Goal: Task Accomplishment & Management: Complete application form

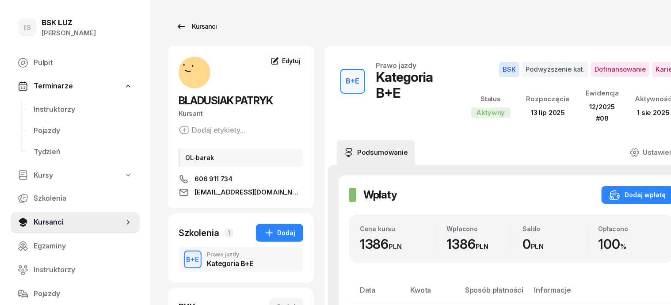
click at [187, 25] on div "Kursanci" at bounding box center [196, 26] width 41 height 11
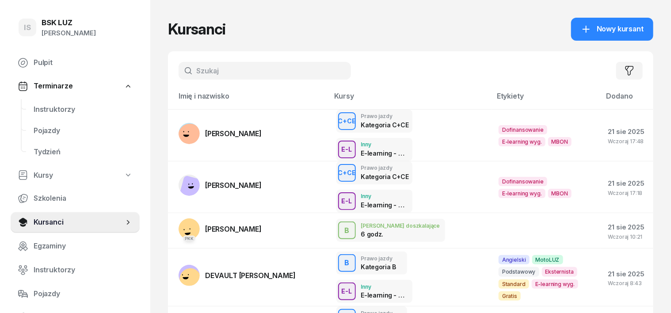
click at [205, 65] on input "text" at bounding box center [265, 71] width 172 height 18
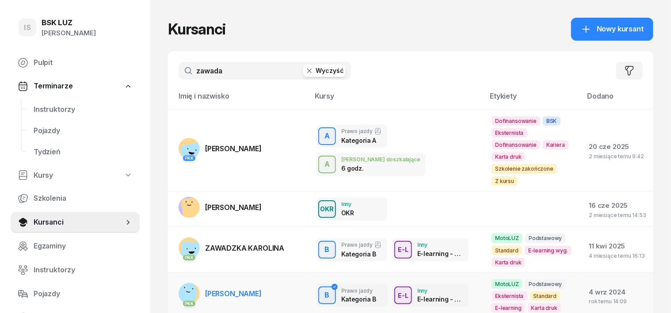
type input "zawada"
click at [171, 280] on rect at bounding box center [184, 293] width 26 height 26
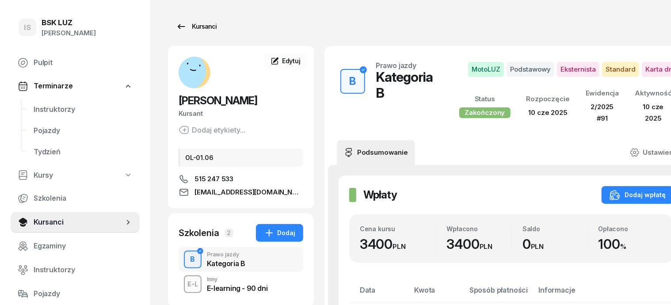
click at [187, 23] on div "Kursanci" at bounding box center [196, 26] width 41 height 11
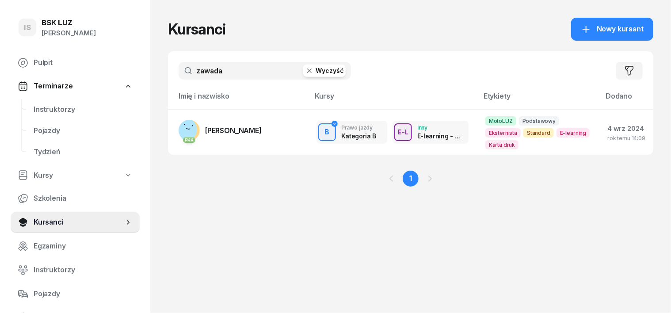
click at [305, 68] on icon "button" at bounding box center [309, 70] width 9 height 9
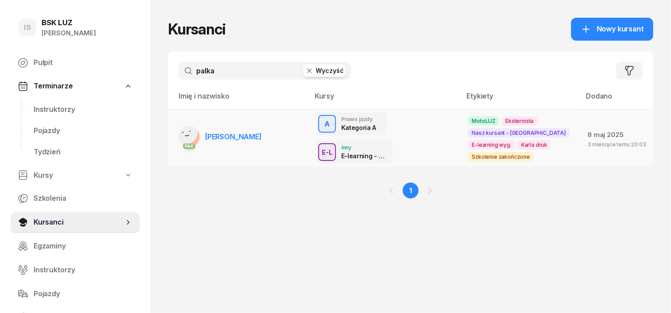
type input "palka"
click at [171, 129] on rect at bounding box center [185, 131] width 29 height 29
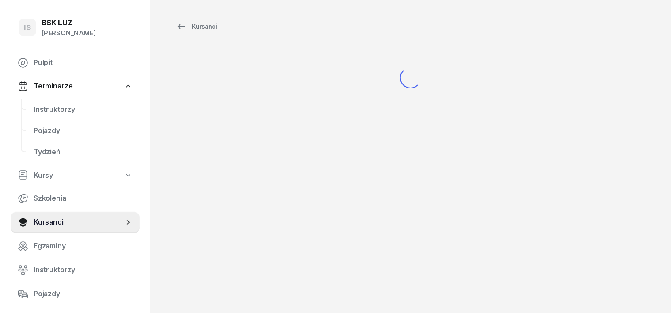
click at [171, 129] on div "Kursanci" at bounding box center [410, 65] width 520 height 130
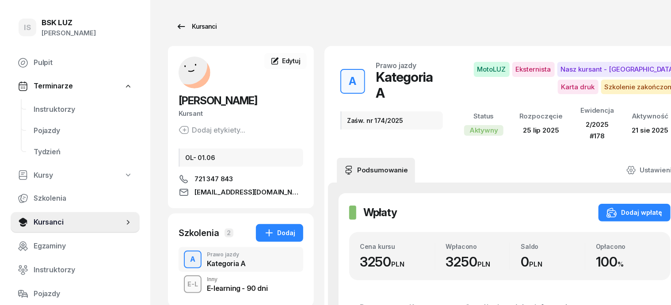
click at [190, 28] on div "Kursanci" at bounding box center [196, 26] width 41 height 11
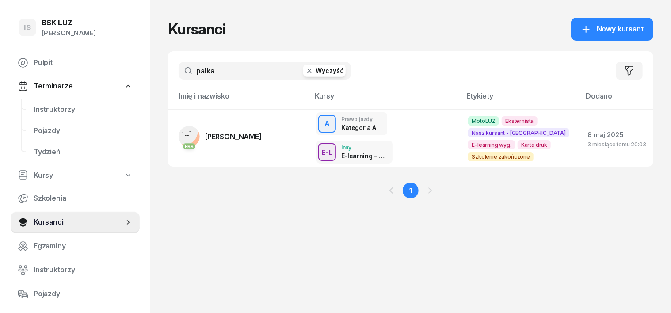
click at [305, 72] on icon "button" at bounding box center [309, 70] width 9 height 9
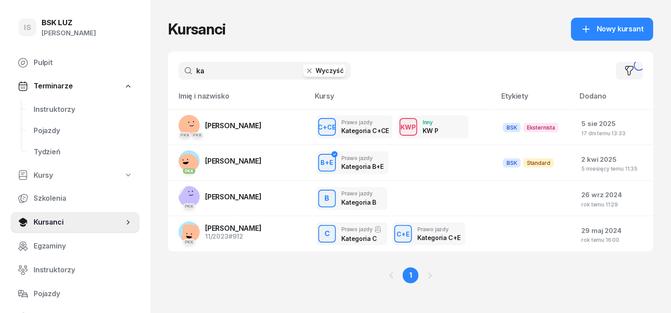
type input "k"
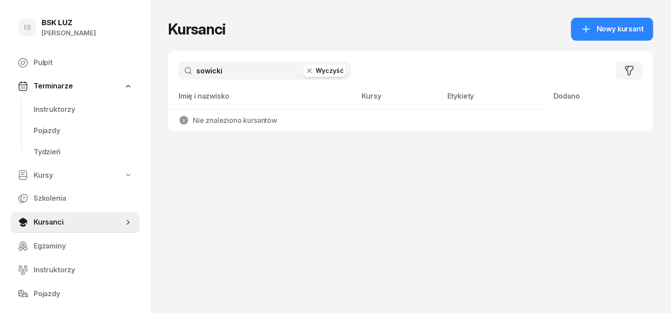
type input "sowicki"
click at [305, 73] on icon "button" at bounding box center [309, 70] width 9 height 9
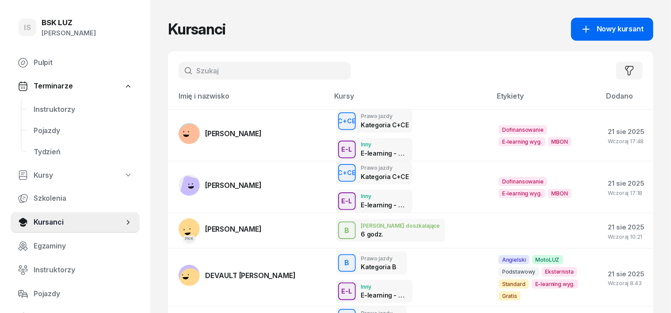
click at [643, 25] on span "Nowy kursant" at bounding box center [619, 28] width 47 height 11
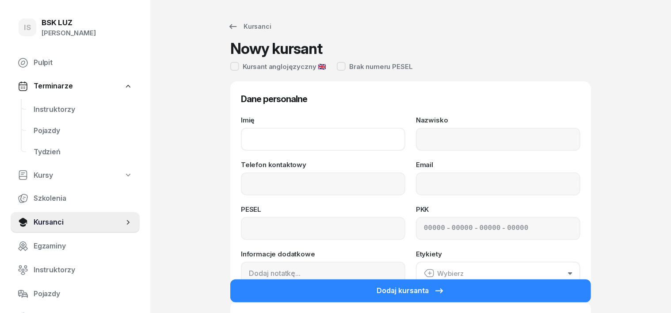
click at [261, 136] on input "Imię" at bounding box center [323, 139] width 164 height 23
type input "r"
type input "ROBERT"
click at [442, 129] on input "Nazwisko" at bounding box center [498, 139] width 164 height 23
type input "SOWICKI"
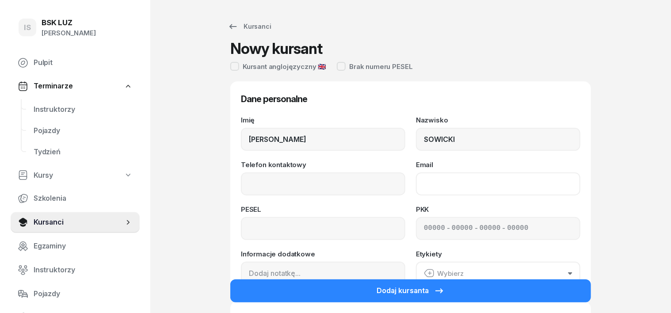
click at [448, 183] on input "Email" at bounding box center [498, 183] width 164 height 23
type input "S"
type input "sowickirobert@gmail.com"
click at [241, 226] on input at bounding box center [323, 228] width 164 height 23
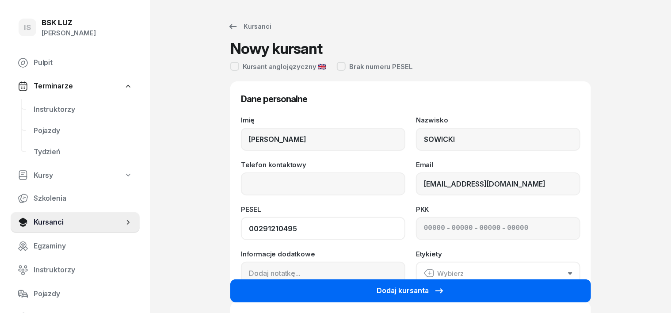
type input "00291210495"
click at [435, 286] on icon "submit" at bounding box center [439, 290] width 11 height 11
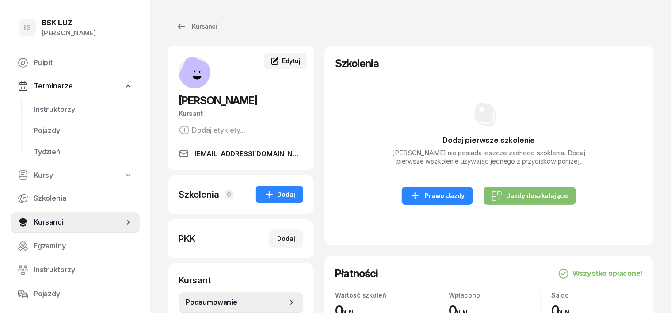
click at [282, 63] on span "Edytuj" at bounding box center [291, 61] width 19 height 8
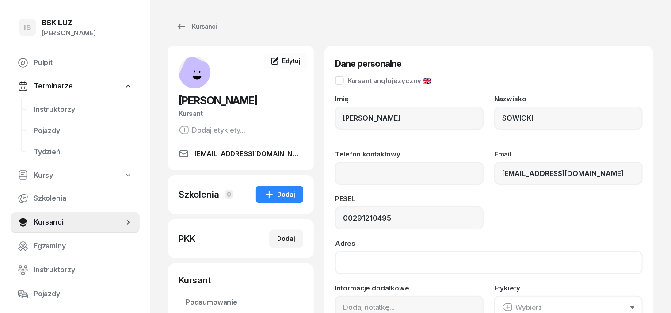
click at [335, 262] on input "Adres" at bounding box center [489, 262] width 308 height 23
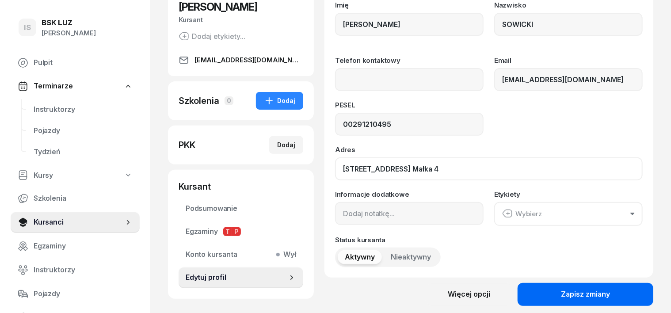
scroll to position [110, 0]
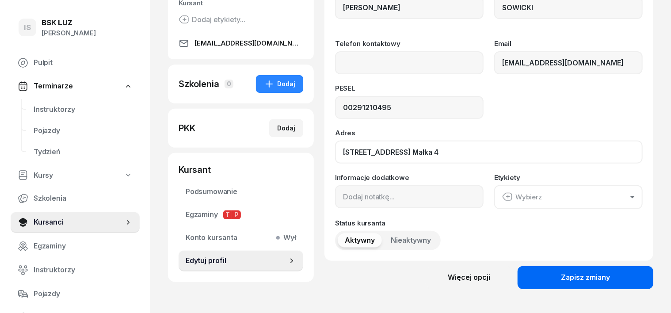
type input "30-864 Kraków, ul. Małka 4"
click at [558, 279] on button "Zapisz zmiany" at bounding box center [585, 277] width 136 height 23
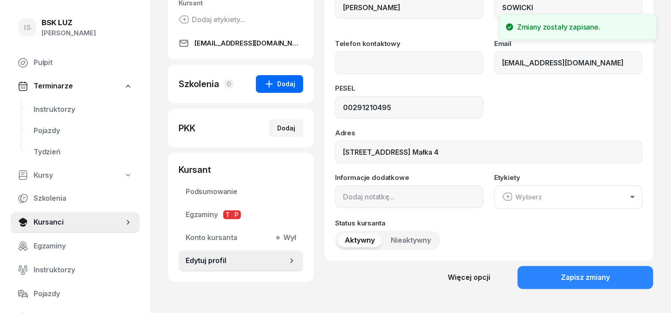
click at [272, 83] on div "Dodaj" at bounding box center [279, 84] width 31 height 11
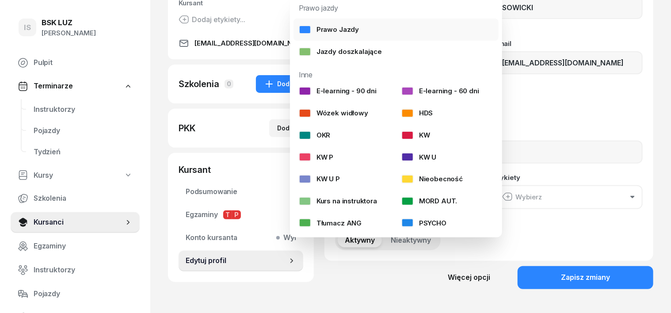
click at [304, 27] on div at bounding box center [305, 29] width 12 height 9
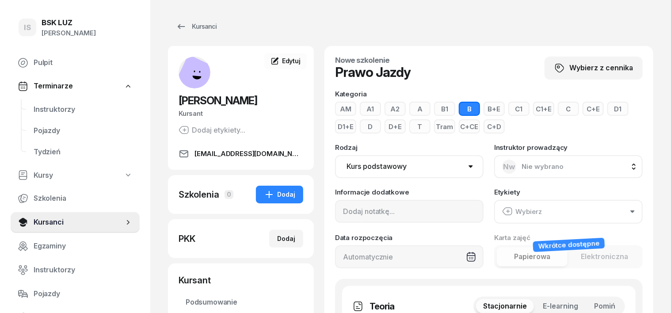
click at [483, 110] on button "B+E" at bounding box center [493, 109] width 21 height 14
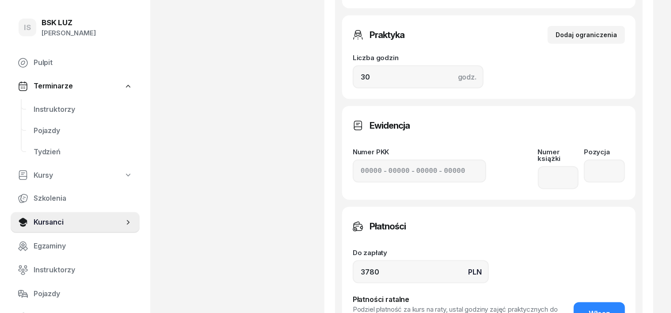
scroll to position [442, 0]
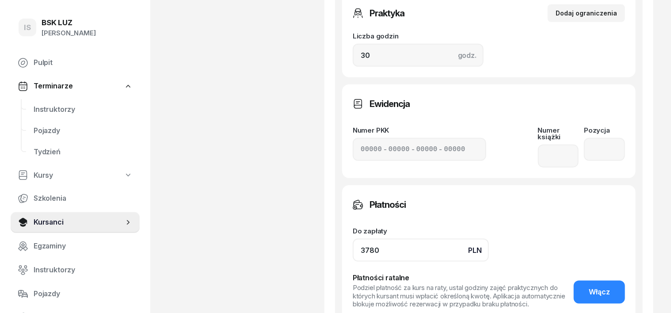
click at [367, 239] on input "3780" at bounding box center [421, 250] width 136 height 23
type input "3"
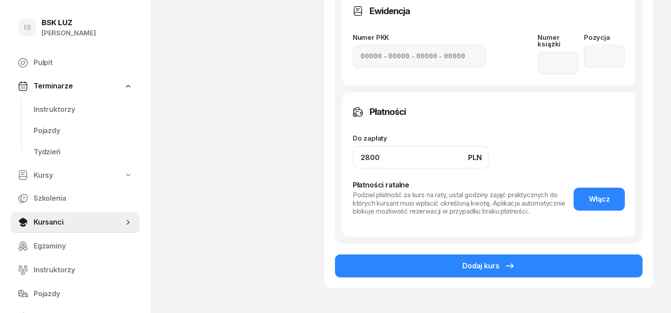
scroll to position [552, 0]
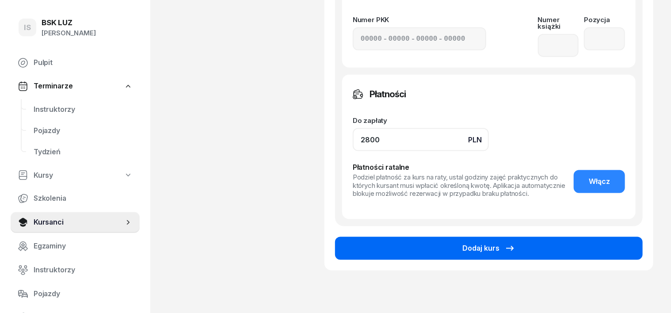
type input "2800"
click at [561, 237] on button "Dodaj kurs" at bounding box center [489, 248] width 308 height 23
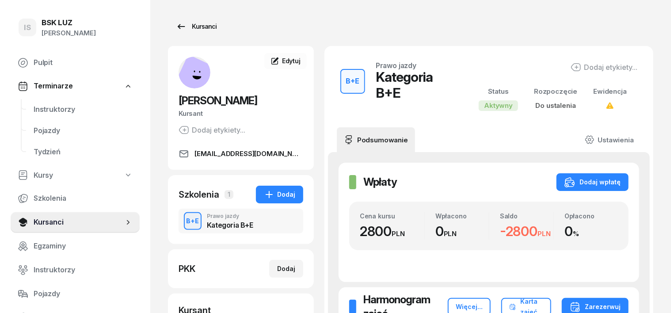
click at [190, 26] on div "Kursanci" at bounding box center [196, 26] width 41 height 11
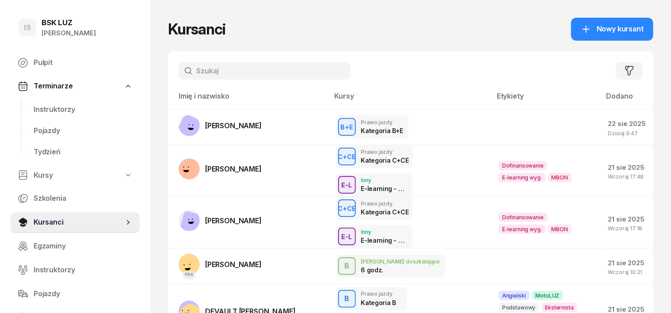
click at [184, 73] on input "text" at bounding box center [265, 71] width 172 height 18
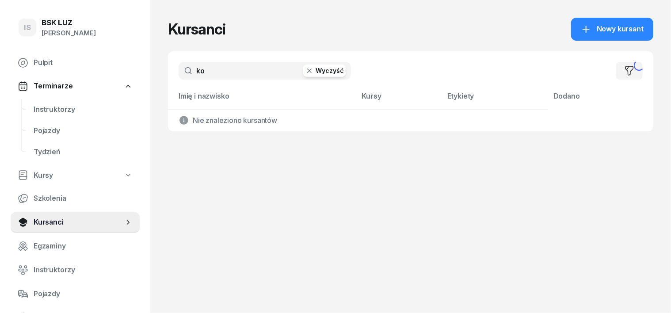
type input "k"
type input "darii"
click at [305, 74] on icon "button" at bounding box center [309, 70] width 9 height 9
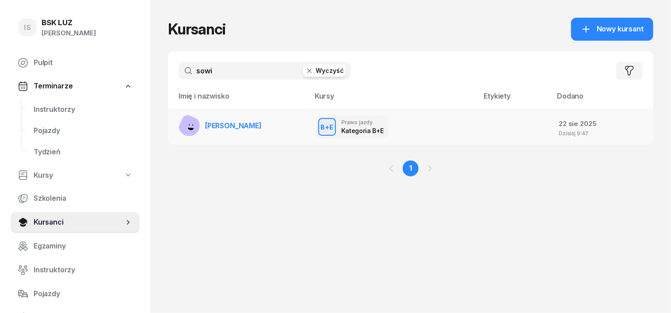
type input "sowi"
click at [175, 122] on rect at bounding box center [190, 128] width 31 height 31
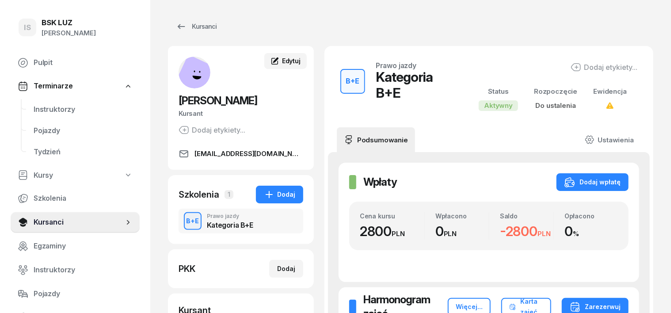
click at [282, 60] on span "Edytuj" at bounding box center [291, 61] width 19 height 8
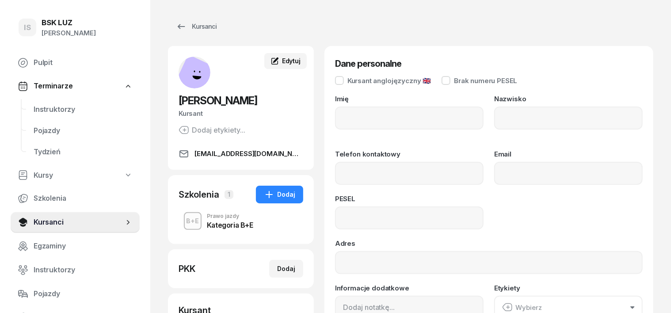
type input "ROBERT"
type input "SOWICKI"
type input "sowickirobert@gmail.com"
type input "00291210495"
type input "30-864 Kraków, ul. Małka 4"
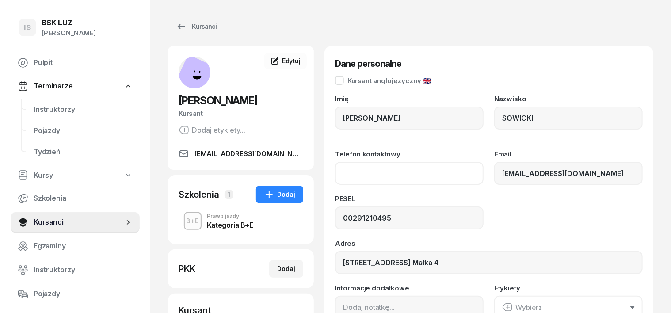
click at [347, 174] on input "Telefon kontaktowy" at bounding box center [409, 173] width 148 height 23
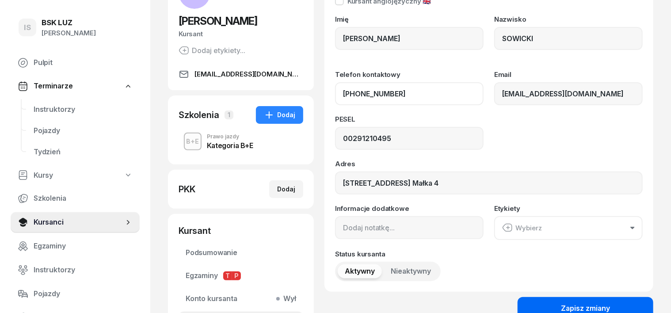
scroll to position [170, 0]
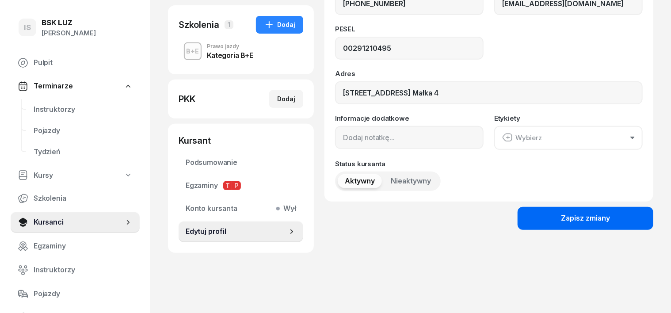
type input "572 626 111"
click at [604, 220] on div "Zapisz zmiany" at bounding box center [585, 218] width 49 height 11
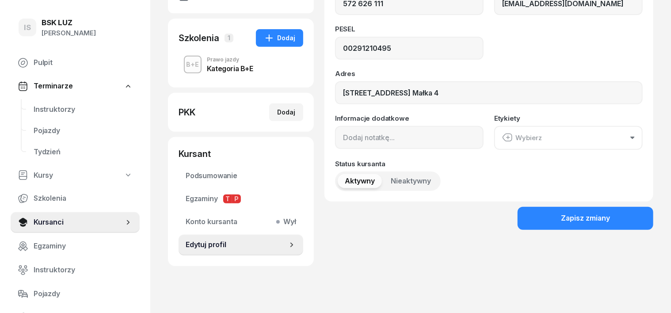
scroll to position [0, 0]
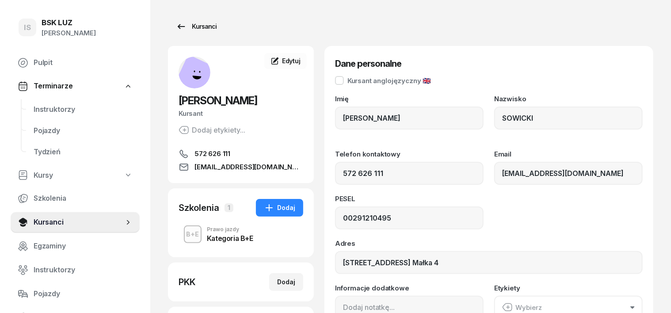
click at [193, 24] on div "Kursanci" at bounding box center [196, 26] width 41 height 11
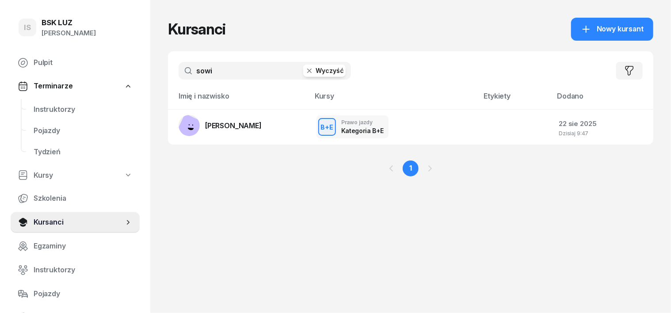
drag, startPoint x: 292, startPoint y: 66, endPoint x: 305, endPoint y: 99, distance: 35.3
click at [305, 67] on icon "button" at bounding box center [309, 70] width 9 height 9
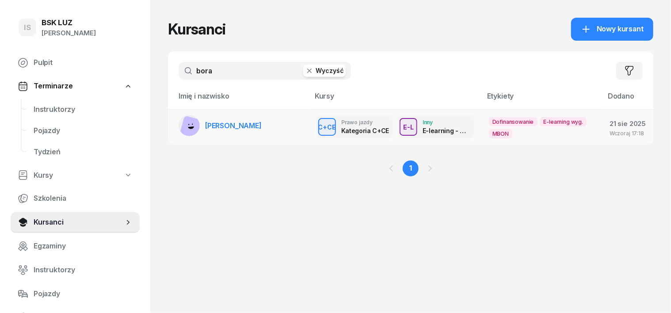
type input "bora"
click at [179, 122] on rect at bounding box center [192, 128] width 26 height 26
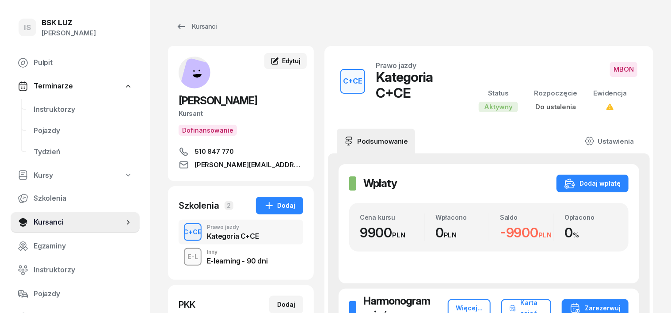
click at [270, 61] on icon at bounding box center [274, 61] width 9 height 9
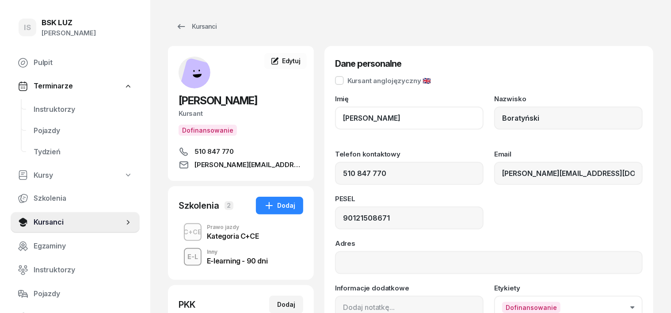
click at [346, 115] on input "Jakub" at bounding box center [409, 117] width 148 height 23
type input "J"
type input "JAKUB"
click at [549, 119] on input "Boratyński" at bounding box center [568, 117] width 148 height 23
type input "B"
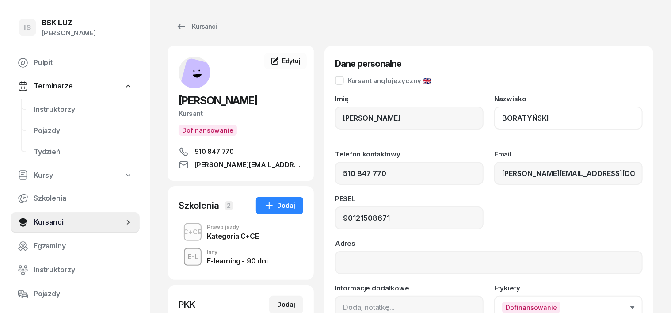
type input "BORATYŃSKI"
click at [335, 262] on input "Adres" at bounding box center [489, 262] width 308 height 23
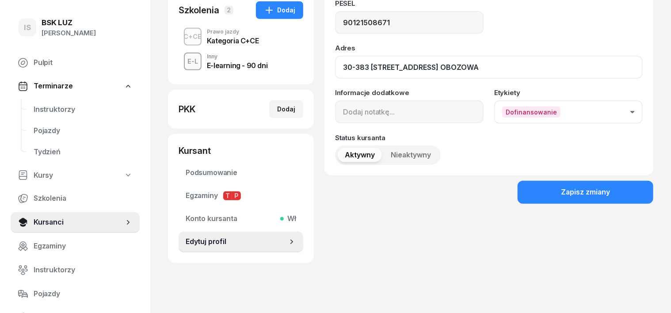
scroll to position [205, 0]
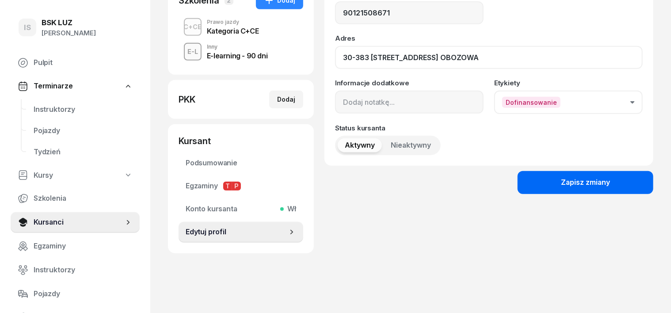
type input "30-383 KRAKÓW, UL. OBOZOWA"
click at [561, 178] on button "Zapisz zmiany" at bounding box center [585, 182] width 136 height 23
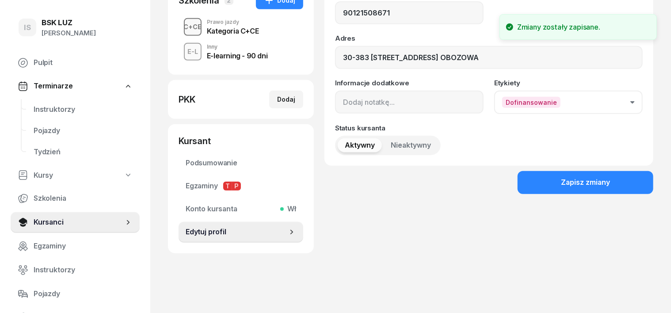
click at [180, 26] on div "C+CE" at bounding box center [192, 26] width 25 height 11
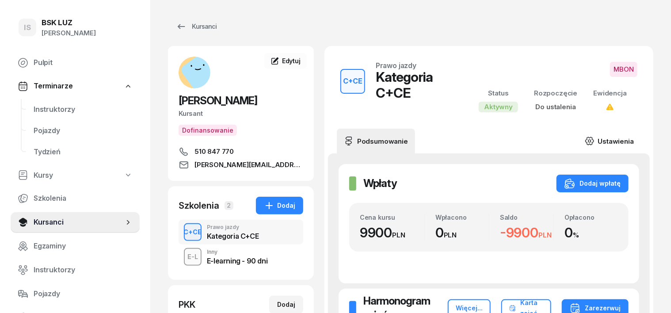
click at [594, 140] on icon at bounding box center [590, 141] width 10 height 10
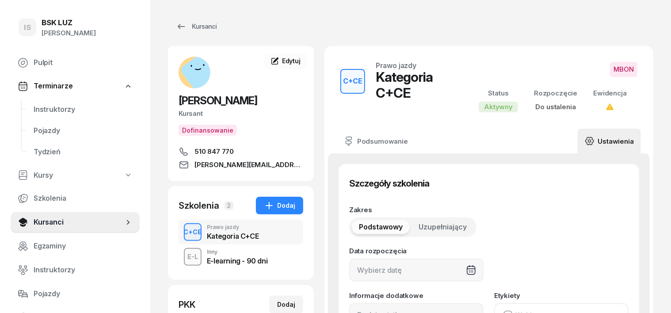
type input "45"
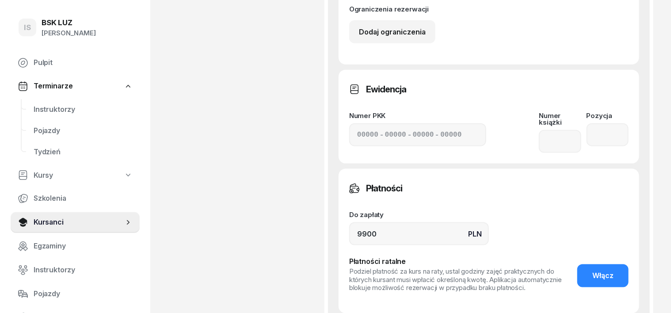
scroll to position [497, 0]
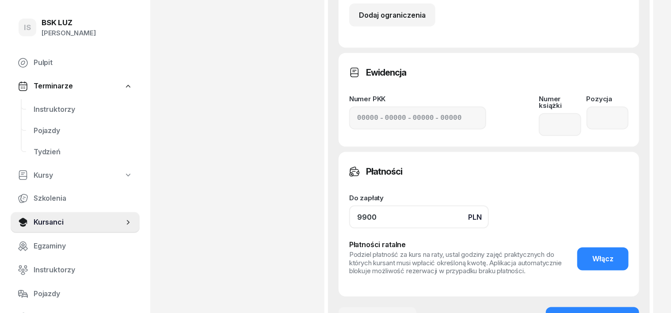
click at [364, 205] on input "9900" at bounding box center [419, 216] width 140 height 23
type input "9"
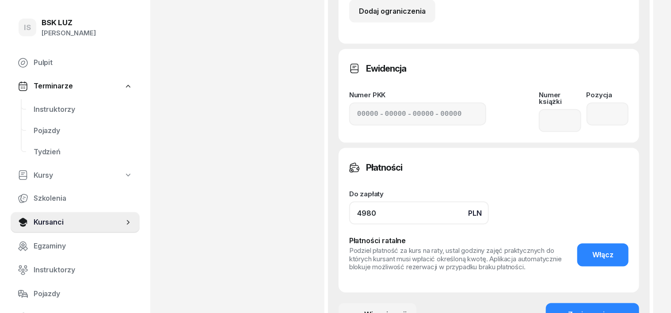
scroll to position [608, 0]
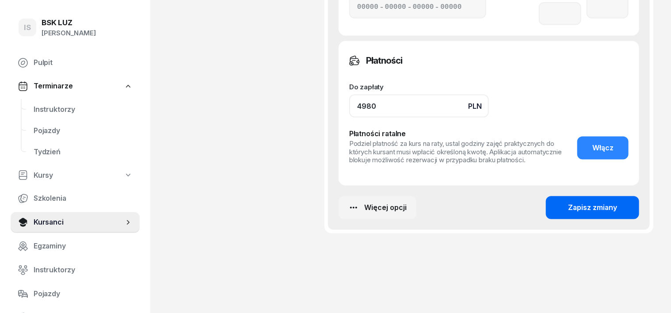
type input "4980"
click at [615, 202] on div "Zapisz zmiany" at bounding box center [592, 207] width 49 height 11
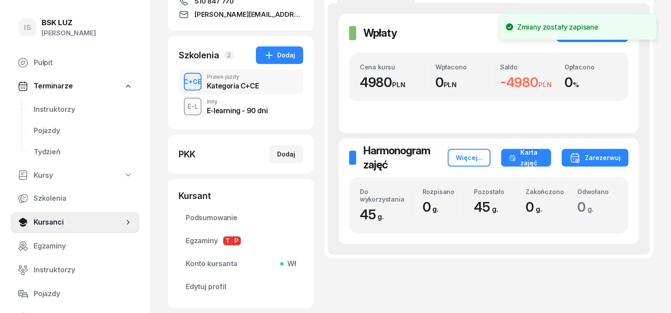
scroll to position [0, 0]
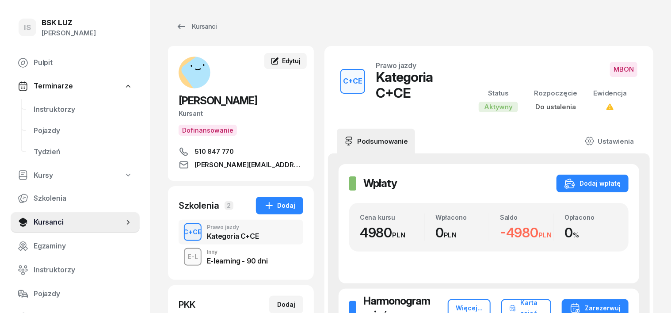
click at [282, 61] on span "Edytuj" at bounding box center [291, 61] width 19 height 8
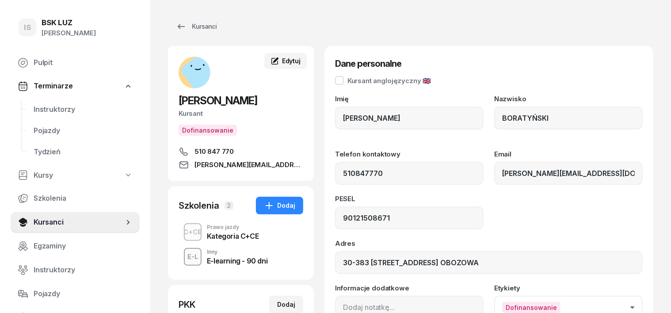
type input "510 847 770"
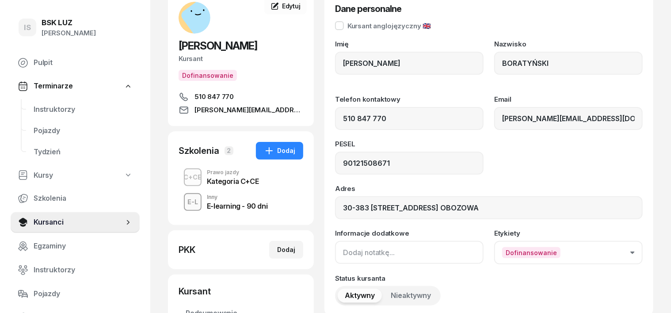
click at [335, 249] on input at bounding box center [409, 252] width 148 height 23
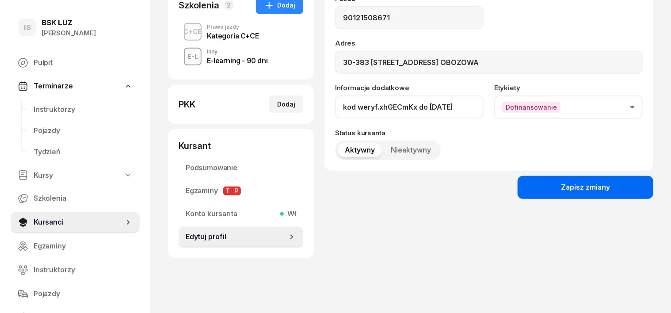
scroll to position [205, 0]
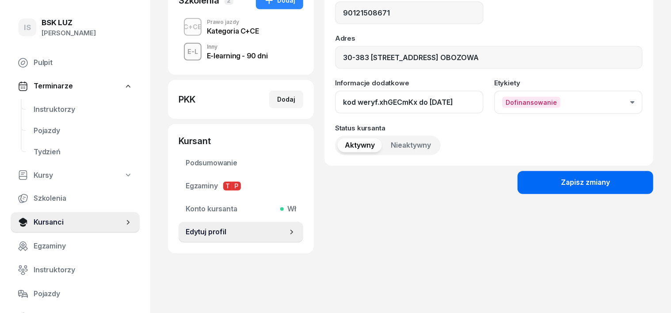
type input "kod weryf.xhGECmKx do 9.09.25"
click at [653, 180] on button "Zapisz zmiany" at bounding box center [585, 182] width 136 height 23
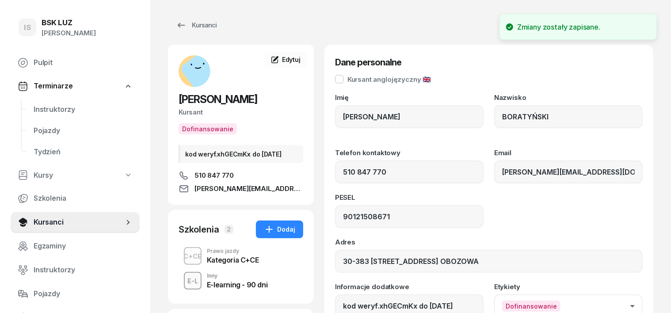
scroll to position [0, 0]
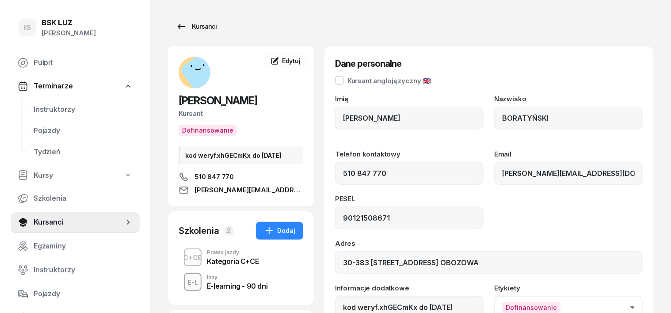
click at [190, 26] on div "Kursanci" at bounding box center [196, 26] width 41 height 11
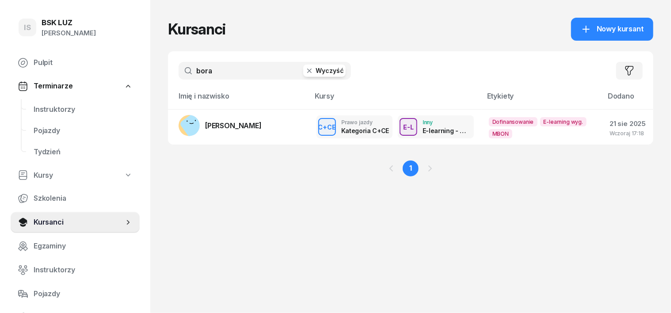
click at [305, 68] on icon "button" at bounding box center [309, 70] width 9 height 9
type input "goraj"
click at [183, 127] on icon at bounding box center [186, 127] width 6 height 2
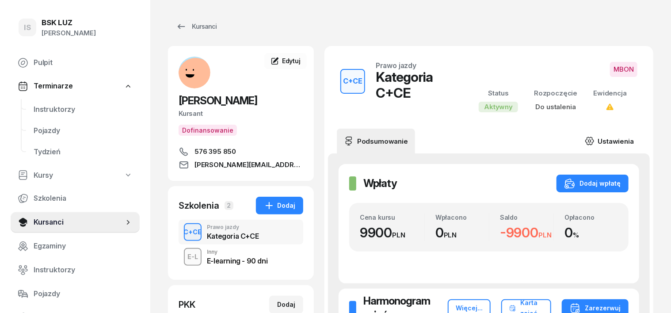
click at [594, 141] on icon at bounding box center [590, 141] width 10 height 10
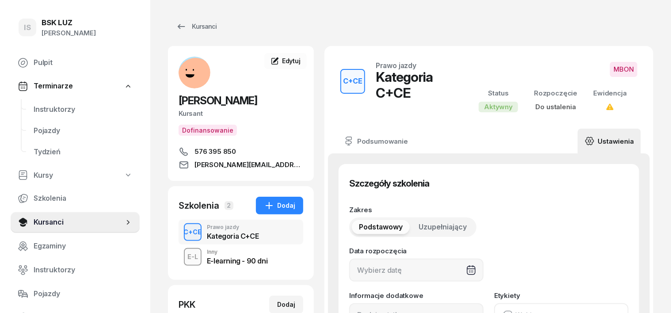
type input "45"
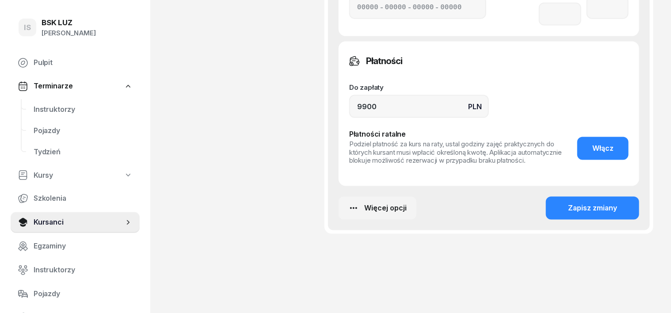
scroll to position [608, 0]
drag, startPoint x: 362, startPoint y: 97, endPoint x: 357, endPoint y: 101, distance: 6.7
click at [362, 98] on input "9900" at bounding box center [419, 106] width 140 height 23
type input "9"
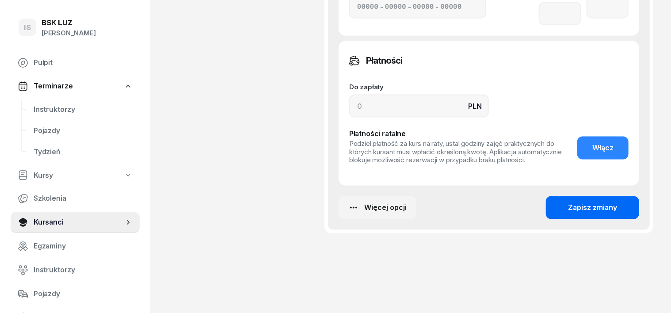
click at [597, 202] on div "Zapisz zmiany" at bounding box center [592, 207] width 49 height 11
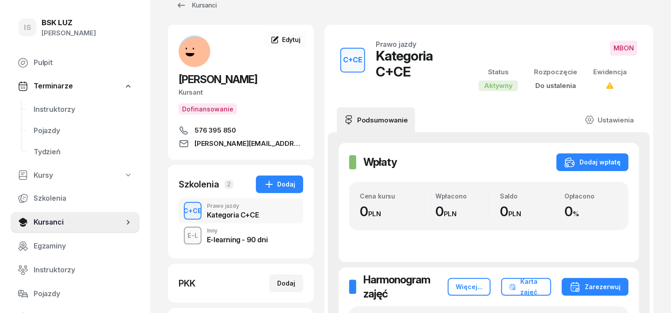
scroll to position [0, 0]
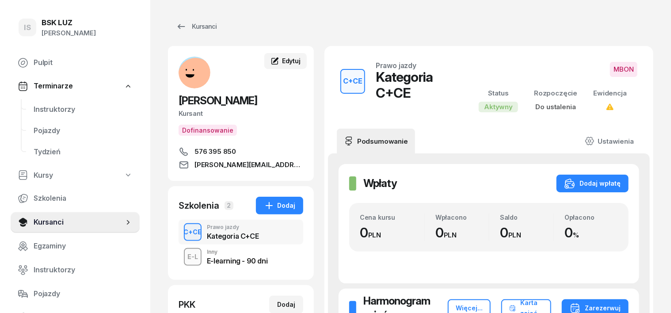
click at [282, 59] on span "Edytuj" at bounding box center [291, 61] width 19 height 8
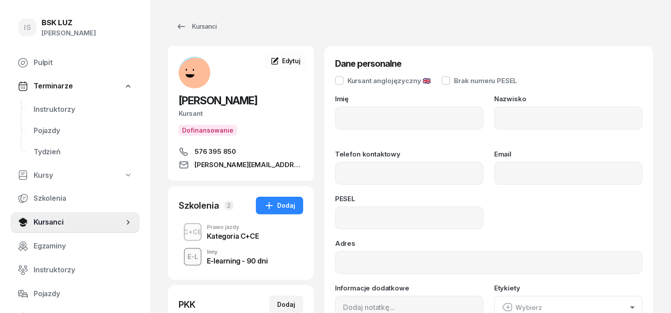
type input "Dariusz"
type input "Goraj"
type input "576395850"
type input "d.goraj@vp.pl"
type input "77033017392"
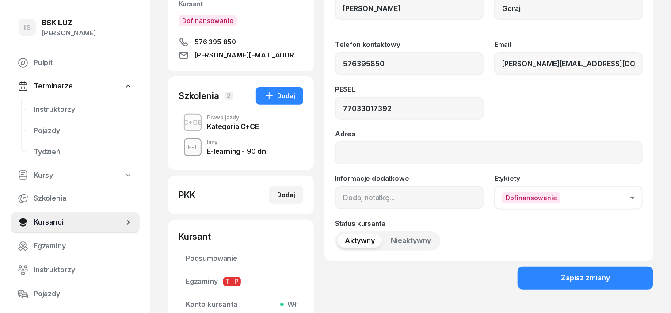
scroll to position [110, 0]
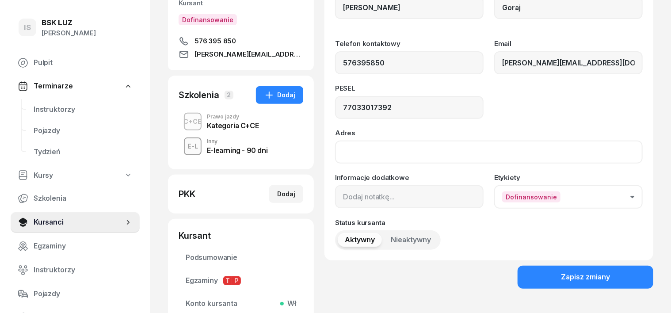
click at [342, 151] on input "Adres" at bounding box center [489, 152] width 308 height 23
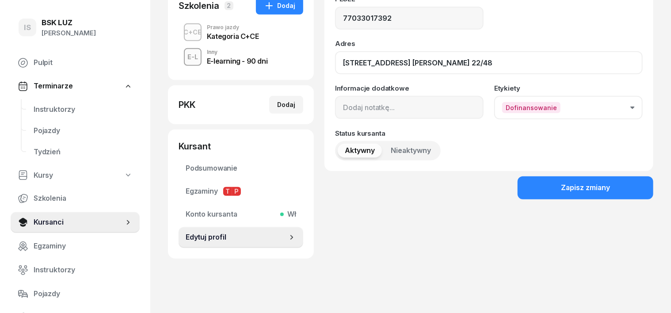
scroll to position [205, 0]
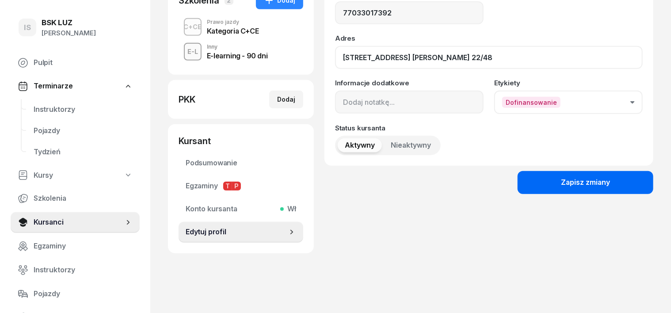
type input "31-227 Kraków, ul. Zielińskiego 22/48"
click at [566, 189] on button "Zapisz zmiany" at bounding box center [585, 182] width 136 height 23
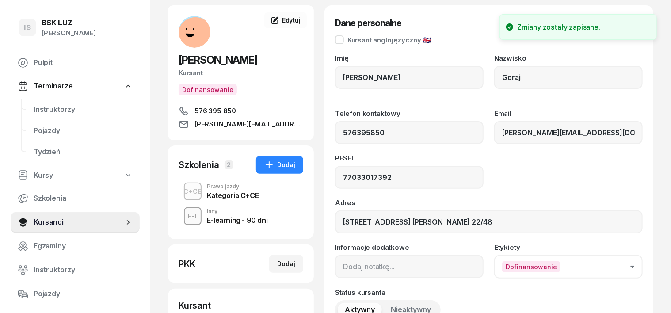
scroll to position [0, 0]
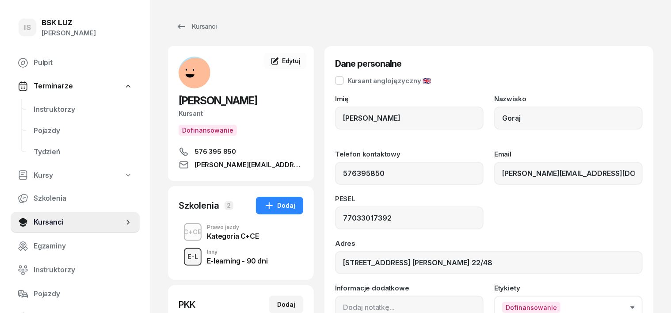
click at [184, 255] on div "E-L" at bounding box center [193, 256] width 18 height 11
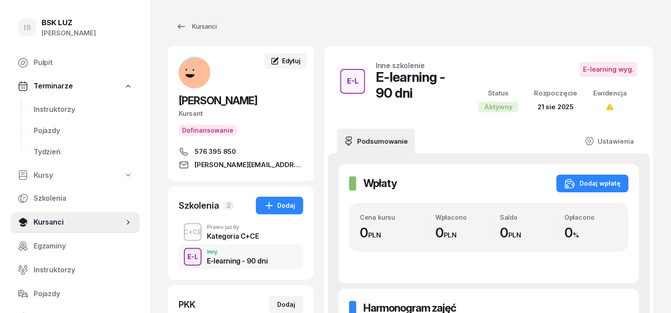
click at [282, 62] on span "Edytuj" at bounding box center [291, 61] width 19 height 8
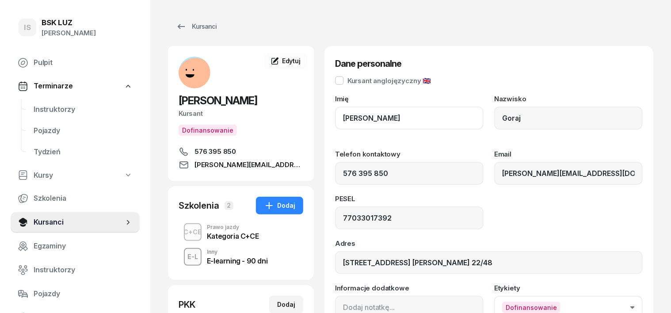
click at [360, 115] on input "Dariusz" at bounding box center [409, 117] width 148 height 23
type input "D"
type input "d"
type input "DARIUSZ"
click at [520, 117] on input "Goraj" at bounding box center [568, 117] width 148 height 23
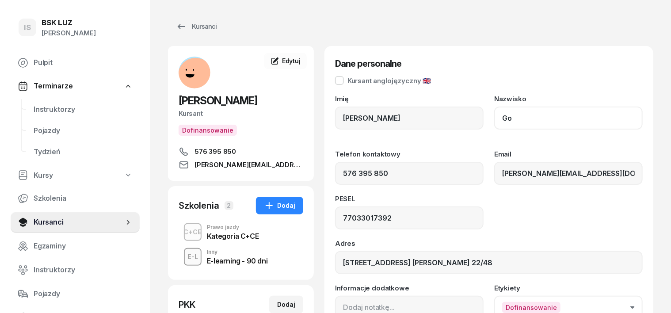
type input "G"
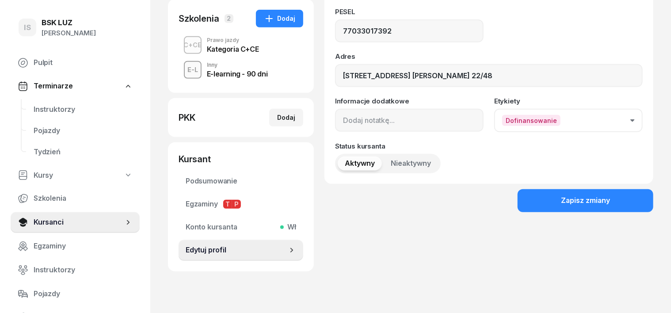
scroll to position [205, 0]
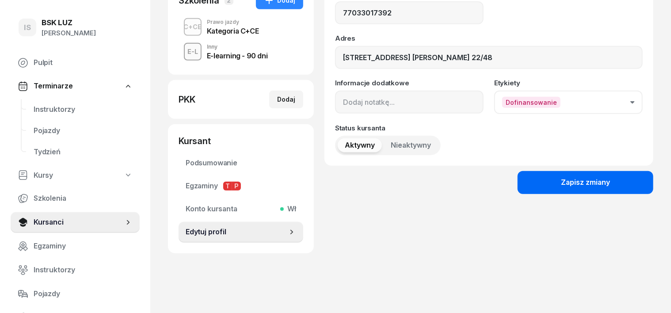
type input "GORAJ"
click at [645, 177] on button "Zapisz zmiany" at bounding box center [585, 182] width 136 height 23
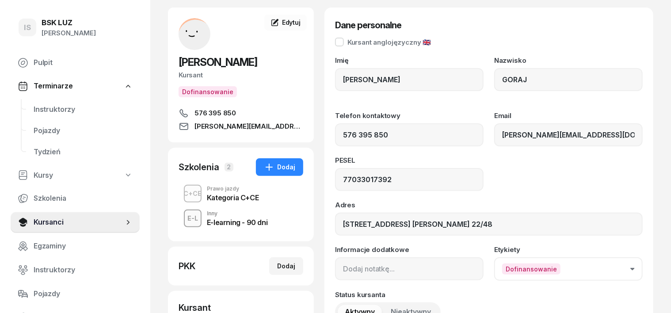
scroll to position [55, 0]
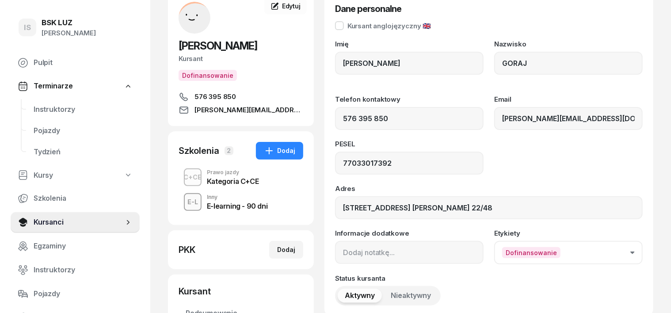
click at [642, 250] on button "Dofinansowanie" at bounding box center [568, 252] width 148 height 23
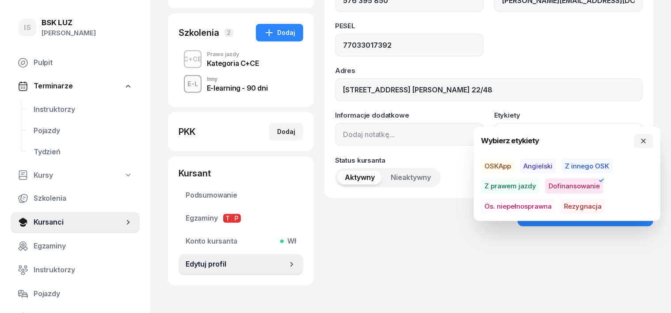
scroll to position [150, 0]
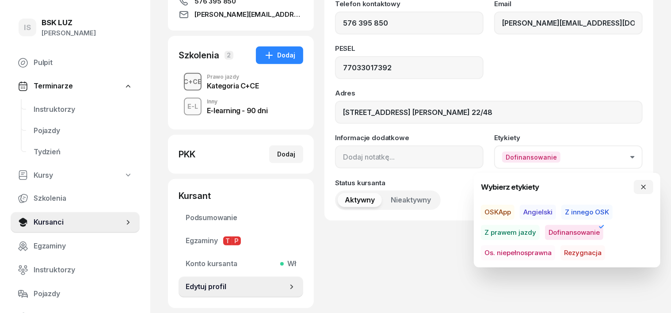
click at [180, 85] on div "C+CE" at bounding box center [192, 81] width 25 height 11
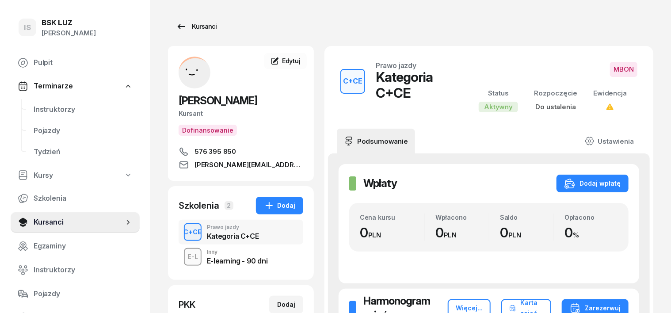
click at [186, 27] on div "Kursanci" at bounding box center [196, 26] width 41 height 11
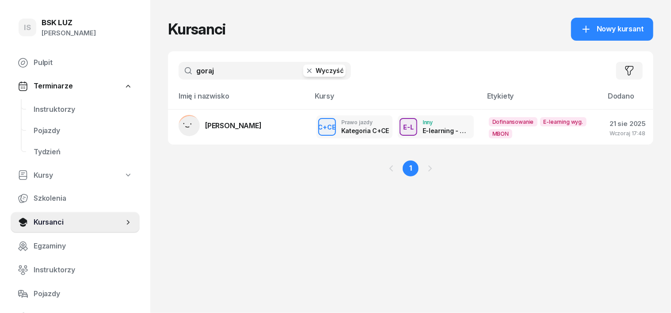
click at [307, 70] on icon "button" at bounding box center [309, 70] width 4 height 4
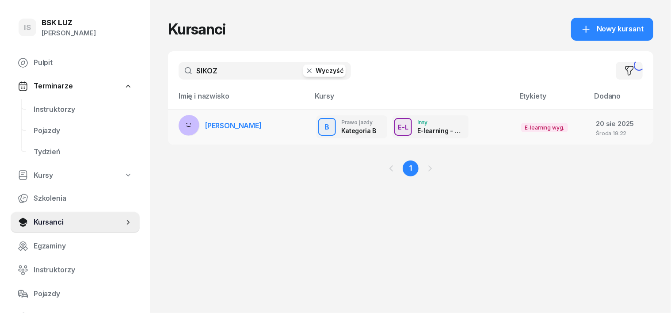
type input "SIKOZ"
click at [174, 125] on rect at bounding box center [189, 125] width 30 height 30
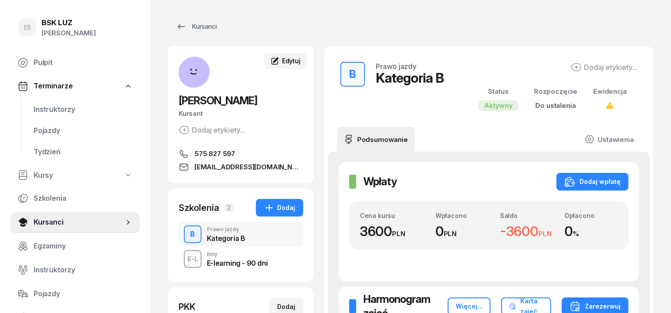
click at [270, 58] on icon at bounding box center [274, 61] width 9 height 9
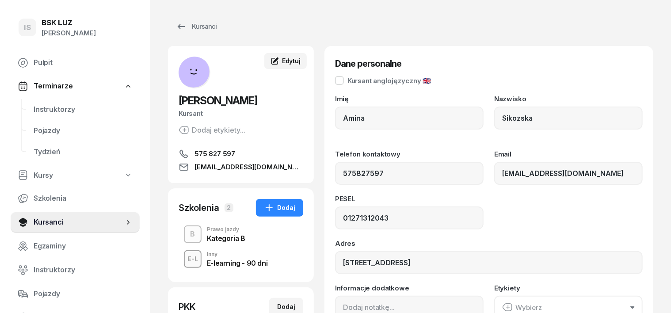
type input "575 827 597"
click at [357, 122] on input "Amina" at bounding box center [409, 117] width 148 height 23
type input "A"
type input "AMINA"
click at [537, 117] on input "Sikozska" at bounding box center [568, 117] width 148 height 23
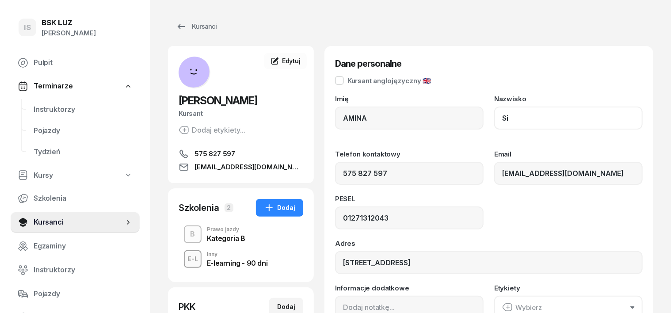
type input "S"
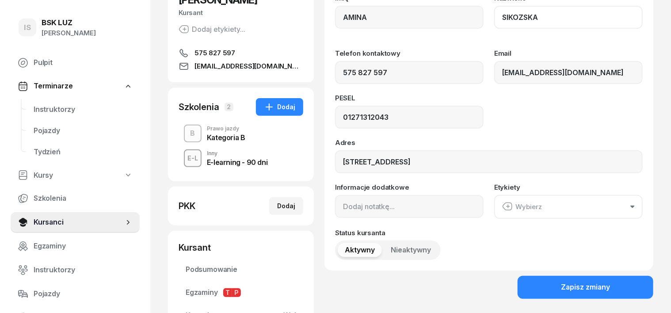
scroll to position [110, 0]
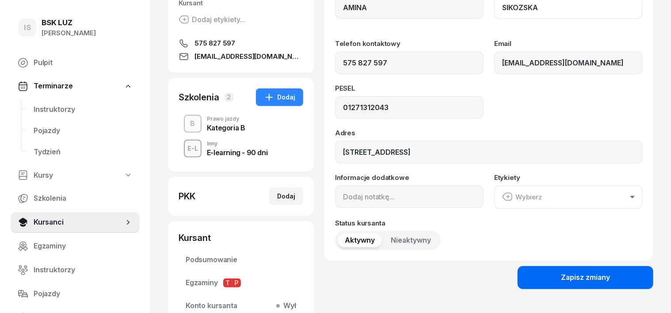
type input "SIKOZSKA"
click at [579, 272] on div "Zapisz zmiany" at bounding box center [585, 277] width 49 height 11
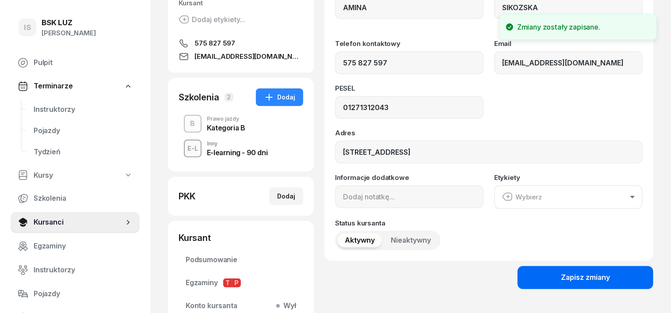
click at [553, 278] on button "Zapisz zmiany" at bounding box center [585, 277] width 136 height 23
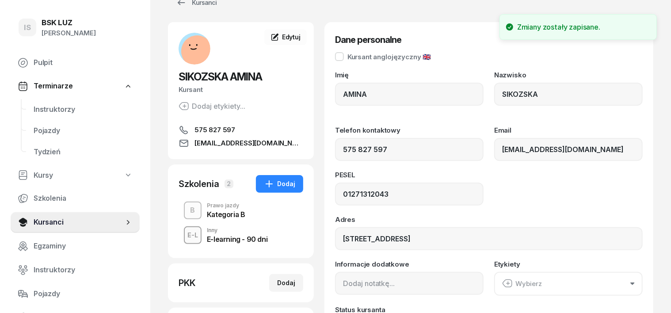
scroll to position [0, 0]
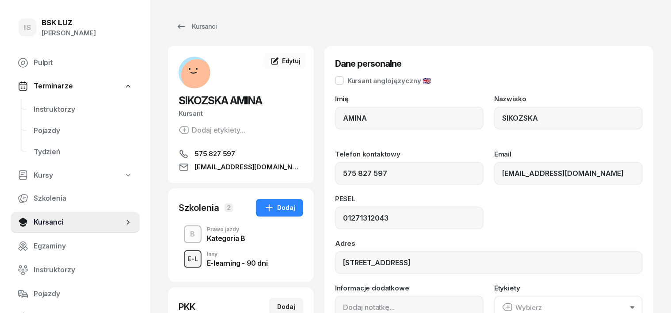
click at [184, 258] on div "E-L" at bounding box center [193, 258] width 18 height 11
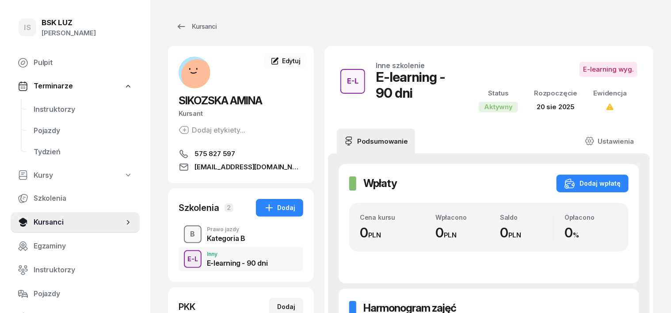
click at [187, 232] on div "B" at bounding box center [193, 234] width 12 height 15
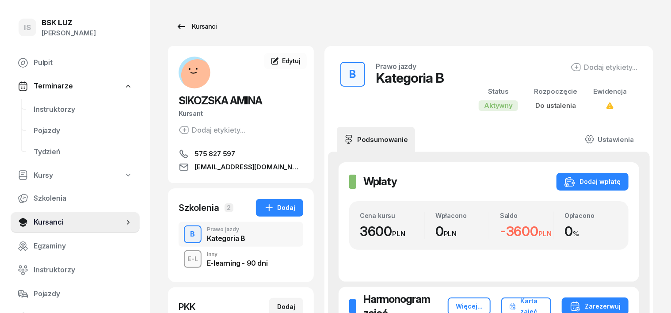
click at [186, 28] on div "Kursanci" at bounding box center [196, 26] width 41 height 11
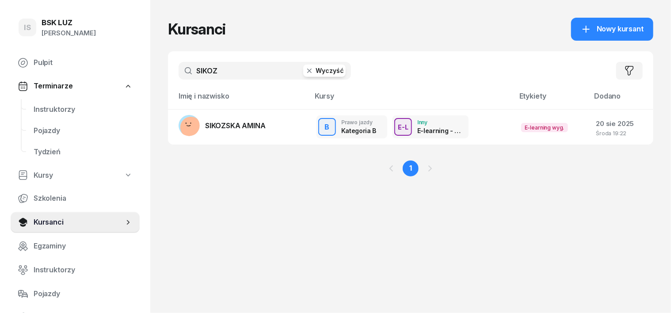
click at [305, 72] on icon "button" at bounding box center [309, 70] width 9 height 9
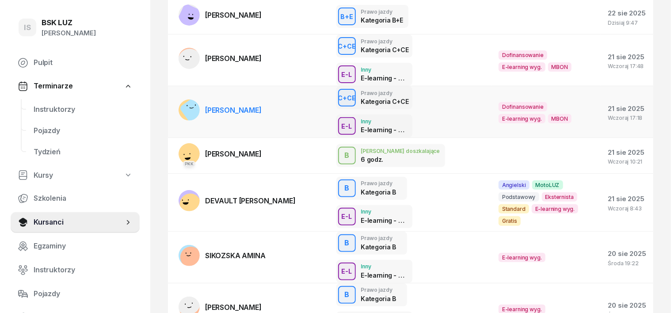
scroll to position [166, 0]
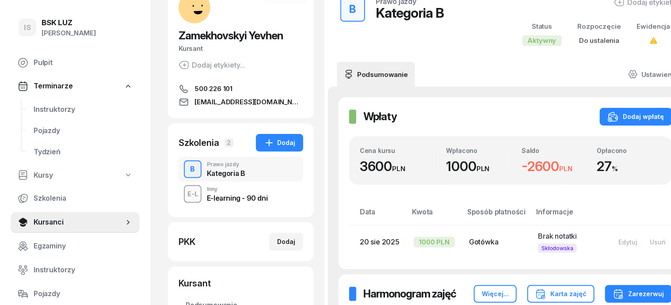
scroll to position [55, 0]
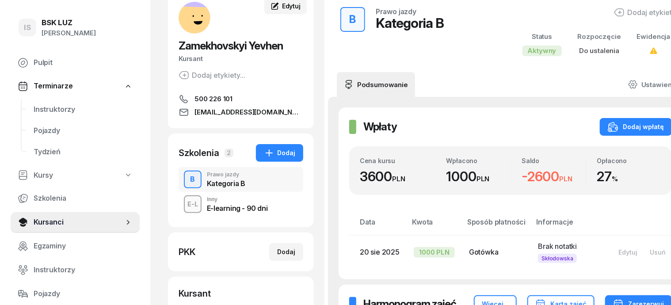
click at [282, 8] on span "Edytuj" at bounding box center [291, 6] width 19 height 8
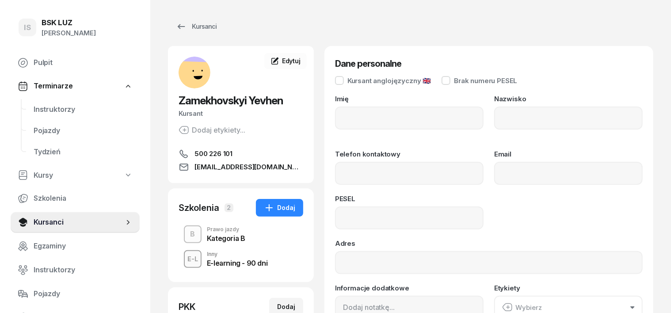
type input "Yevhen"
type input "Zamekhovskyi"
type input "500226101"
type input "zamekhovskiycm@gmail.com"
type input "06300614352"
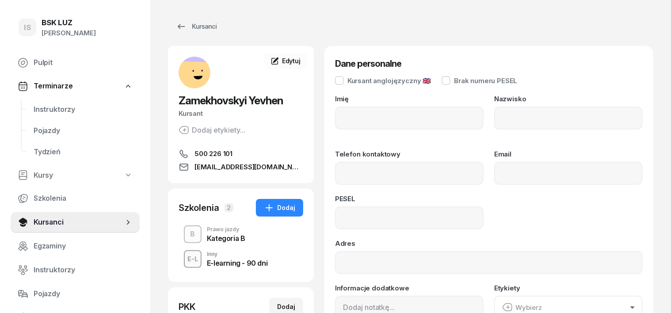
type input "ul. Stefana Grota-Roweckiego 47, 30-348 Kraków"
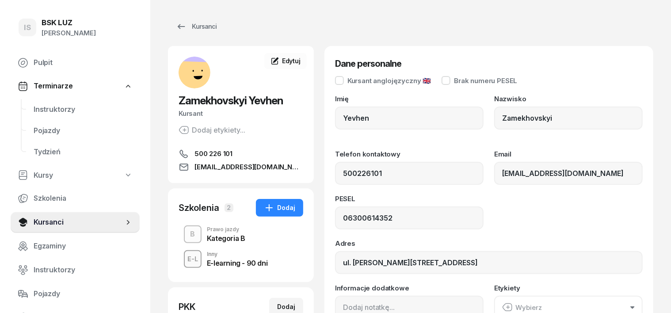
type input "500 226 101"
click at [186, 27] on div "Kursanci" at bounding box center [196, 26] width 41 height 11
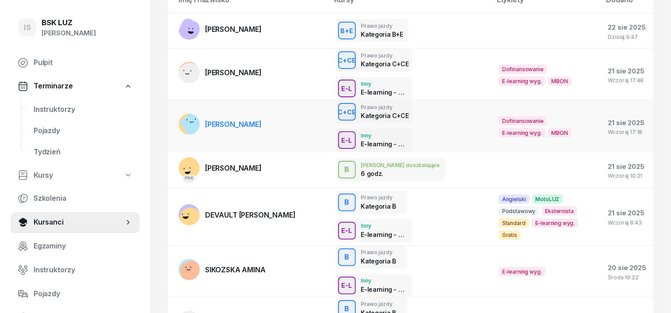
scroll to position [110, 0]
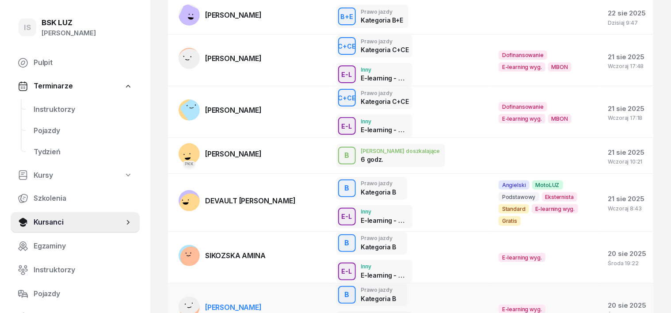
click at [174, 285] on rect at bounding box center [187, 301] width 33 height 33
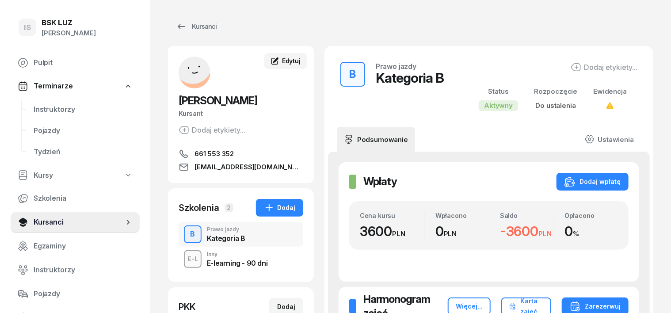
click at [282, 60] on span "Edytuj" at bounding box center [291, 61] width 19 height 8
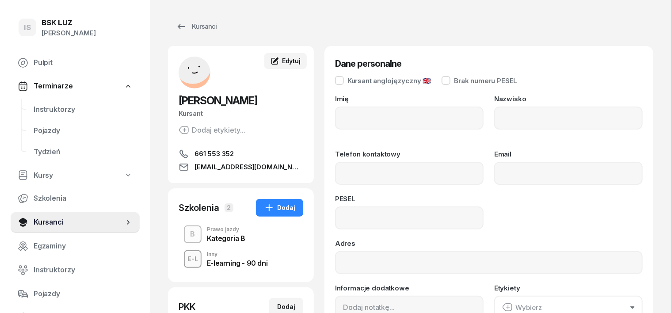
type input "Agnieszka"
type input "Majewska"
type input "661553352"
type input "aga.majewska97@gmail.com"
type input "97053007405"
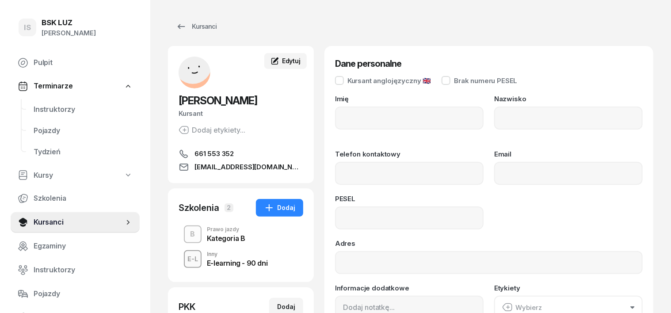
type input "os.Bohaterów Września 10/71, 31-620"
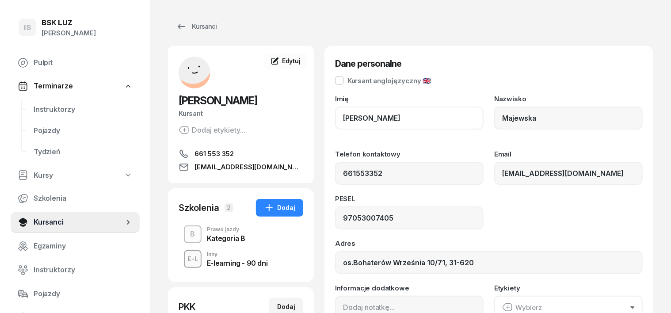
click at [366, 112] on input "Agnieszka" at bounding box center [409, 117] width 148 height 23
type input "A"
type input "AGNIESZKA"
click at [546, 119] on input "Majewska" at bounding box center [568, 117] width 148 height 23
type input "M"
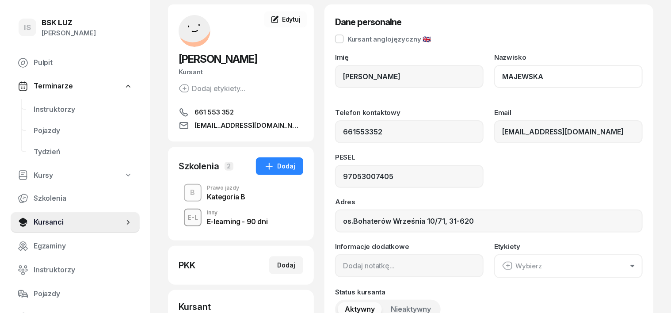
scroll to position [110, 0]
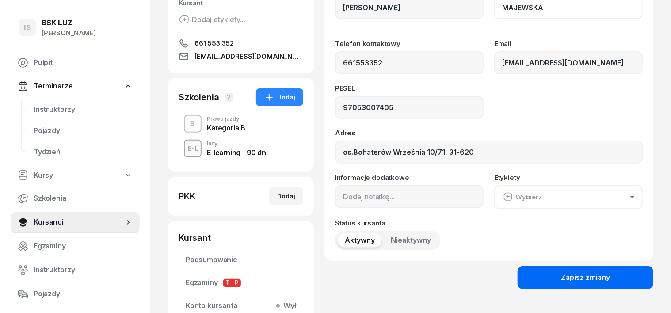
type input "MAJEWSKA"
click at [627, 270] on button "Zapisz zmiany" at bounding box center [585, 277] width 136 height 23
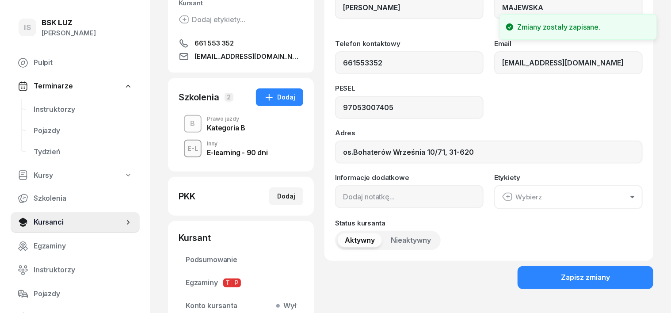
click at [184, 150] on div "E-L" at bounding box center [193, 148] width 18 height 11
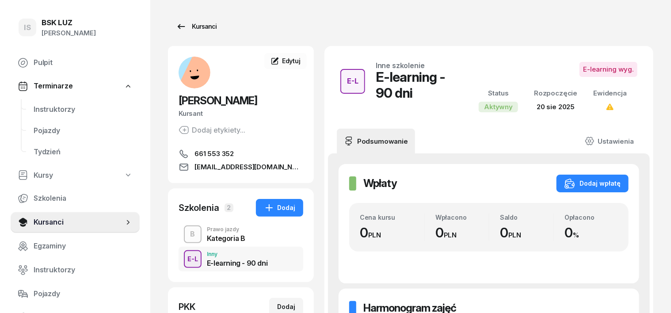
click at [191, 27] on div "Kursanci" at bounding box center [196, 26] width 41 height 11
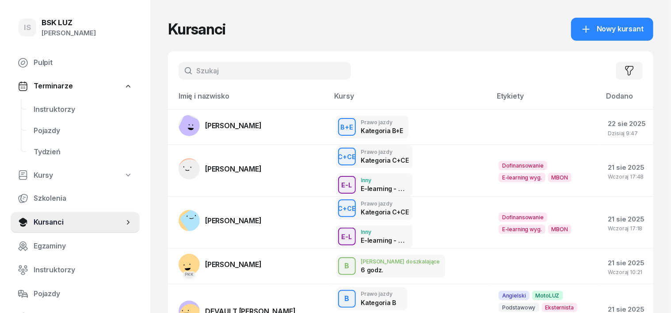
click at [198, 63] on input "text" at bounding box center [265, 71] width 172 height 18
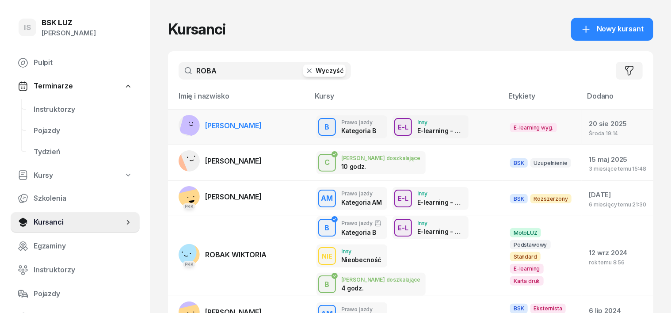
type input "ROBA"
click at [180, 160] on rect at bounding box center [196, 159] width 33 height 33
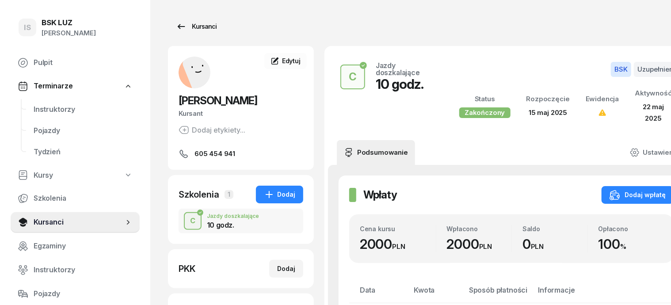
click at [176, 27] on div "Kursanci" at bounding box center [196, 26] width 41 height 11
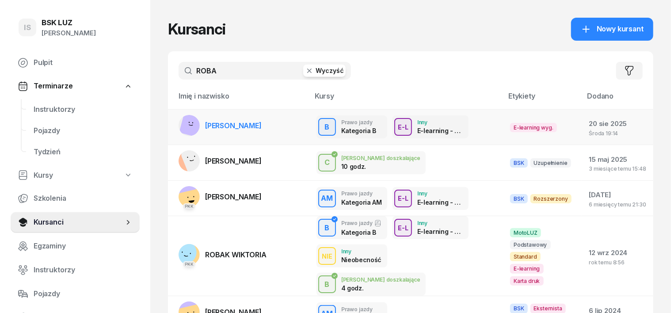
click at [179, 123] on rect at bounding box center [192, 125] width 26 height 26
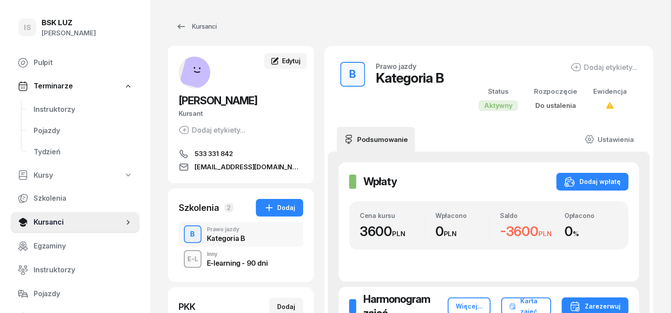
click at [270, 59] on icon at bounding box center [274, 61] width 9 height 9
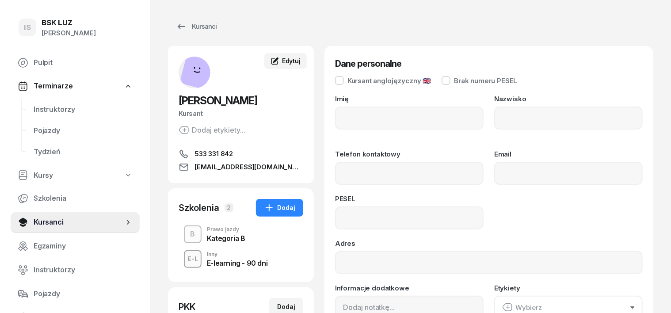
type input "Paulina"
type input "Robak"
type input "533331842"
type input "paulinarobak122@gmail.com"
type input "07312606081"
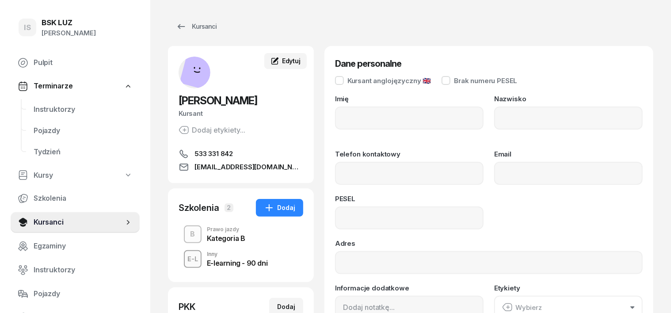
type input "ul.Długa 44, 32-091 Masłomiąca"
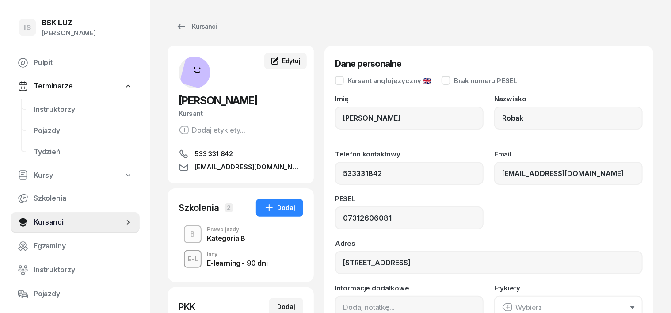
type input "533 331 842"
click at [363, 117] on input "Paulina" at bounding box center [409, 117] width 148 height 23
type input "P"
type input "PAULINA"
click at [530, 122] on input "Robak" at bounding box center [568, 117] width 148 height 23
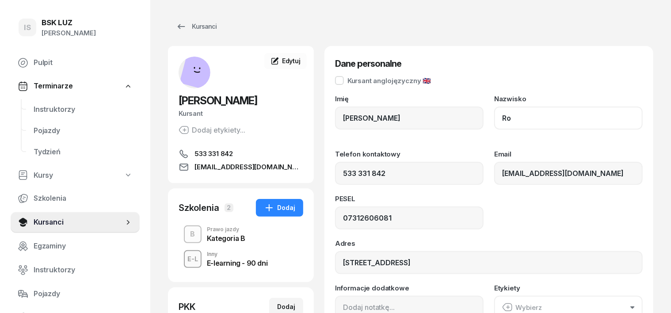
type input "R"
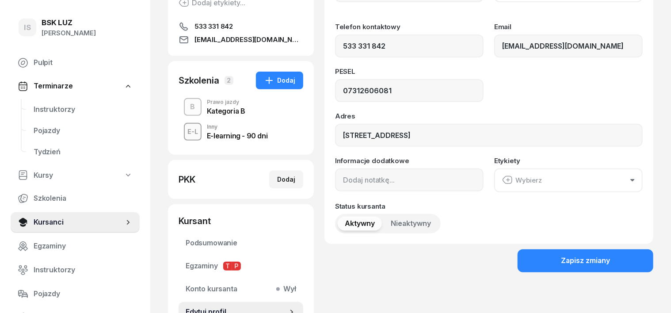
scroll to position [166, 0]
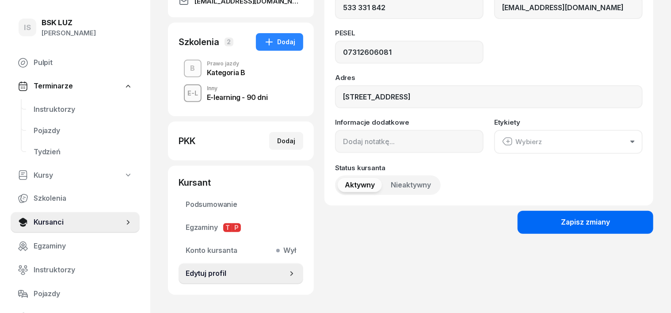
type input "ROBAK"
click at [610, 219] on div "Zapisz zmiany" at bounding box center [585, 222] width 49 height 11
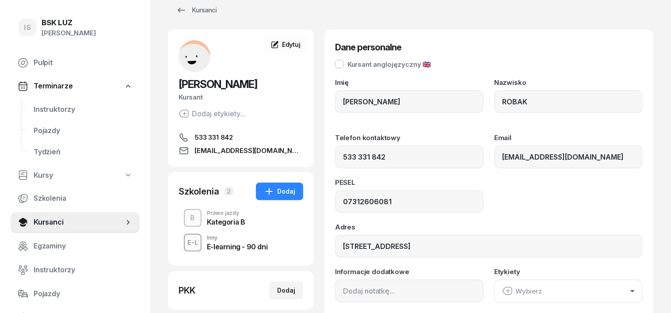
scroll to position [0, 0]
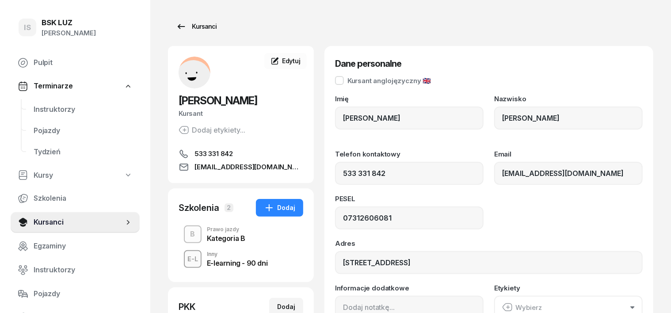
click at [184, 27] on div "Kursanci" at bounding box center [196, 26] width 41 height 11
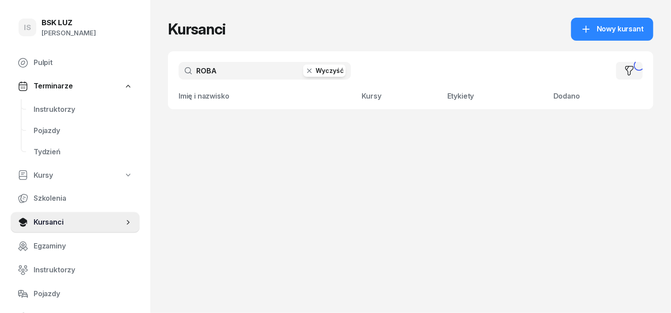
click at [209, 74] on input "ROBA" at bounding box center [265, 71] width 172 height 18
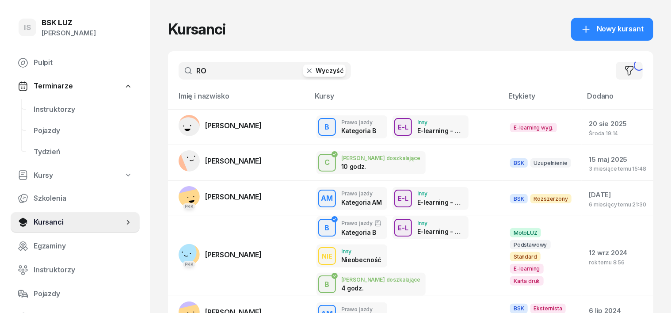
type input "R"
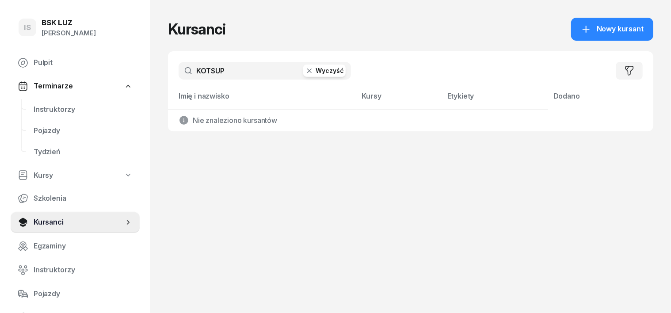
type input "KOTSUP"
click at [305, 69] on icon "button" at bounding box center [309, 70] width 9 height 9
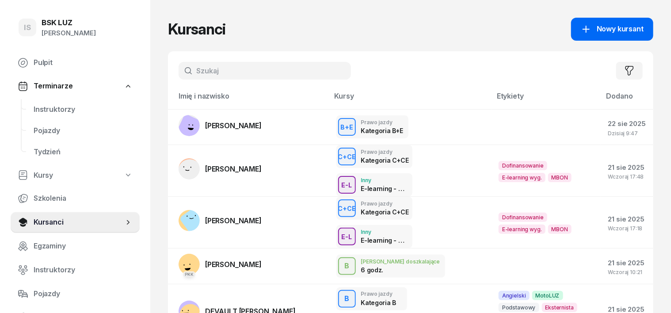
click at [634, 25] on span "Nowy kursant" at bounding box center [619, 28] width 47 height 11
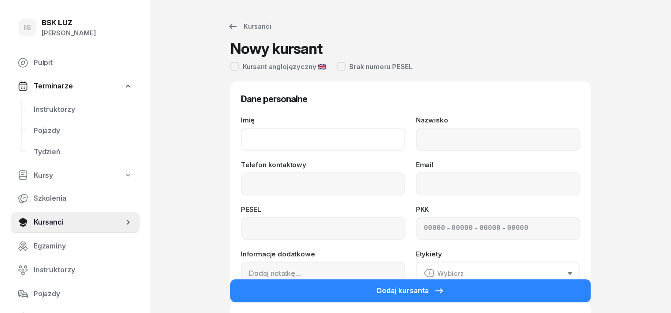
click at [251, 138] on input "Imię" at bounding box center [323, 139] width 164 height 23
type input "DARII"
click at [422, 140] on input "Nazwisko" at bounding box center [498, 139] width 164 height 23
type input "KOTSUPYR"
click at [276, 179] on input "Telefon kontaktowy" at bounding box center [323, 183] width 164 height 23
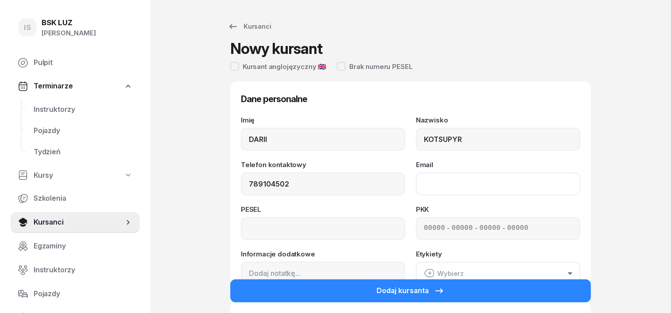
type input "789 104 502"
click at [429, 178] on input "Email" at bounding box center [498, 183] width 164 height 23
type input "[EMAIL_ADDRESS][DOMAIN_NAME]"
click at [246, 223] on input at bounding box center [323, 228] width 164 height 23
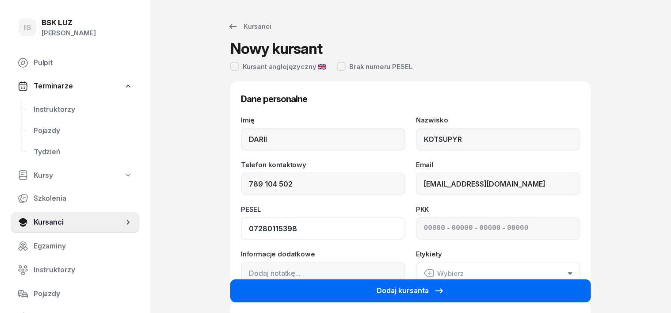
type input "07280115398"
click at [408, 290] on div "Dodaj kursanta" at bounding box center [410, 290] width 68 height 11
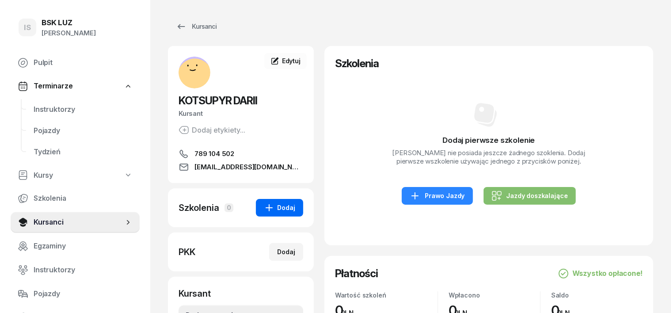
click at [273, 204] on div "Dodaj" at bounding box center [279, 207] width 31 height 11
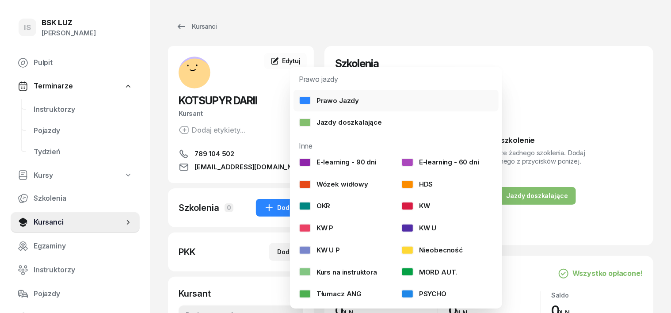
click at [337, 97] on div "Prawo Jazdy" at bounding box center [329, 100] width 60 height 11
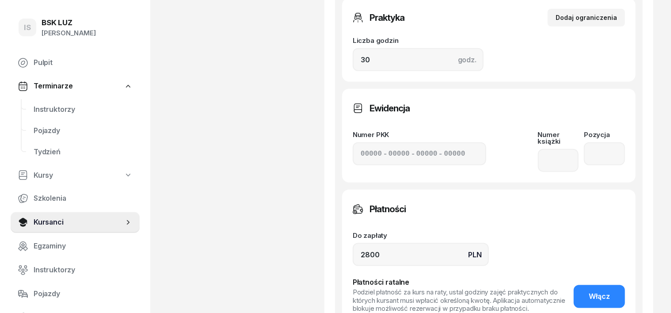
scroll to position [497, 0]
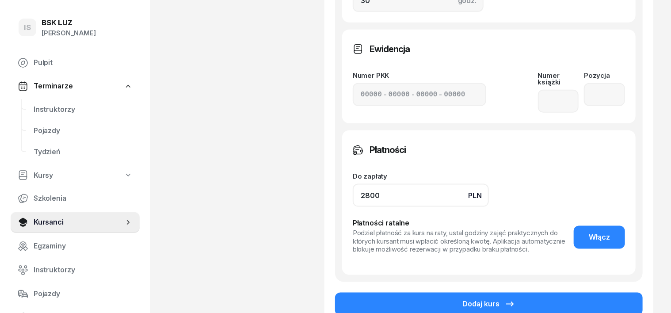
drag, startPoint x: 364, startPoint y: 178, endPoint x: 313, endPoint y: 182, distance: 51.0
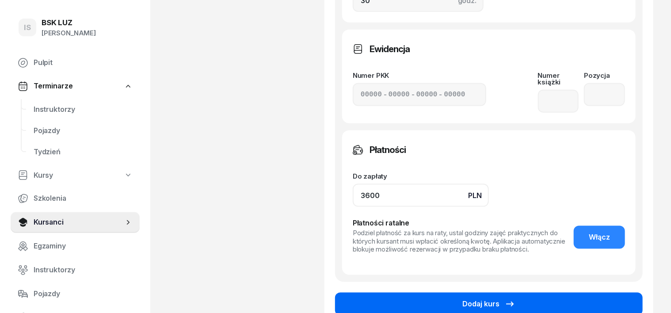
type input "3600"
click at [493, 298] on div "Dodaj kurs" at bounding box center [488, 303] width 53 height 11
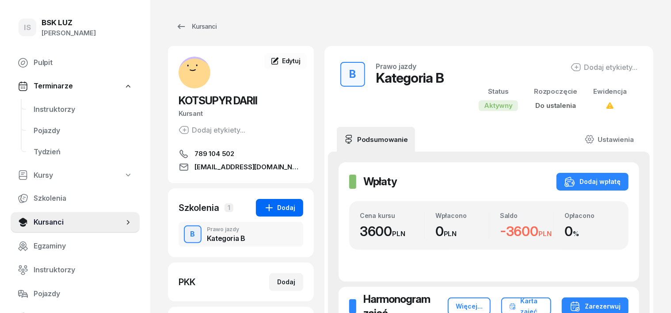
click at [264, 210] on div "Dodaj" at bounding box center [279, 207] width 31 height 11
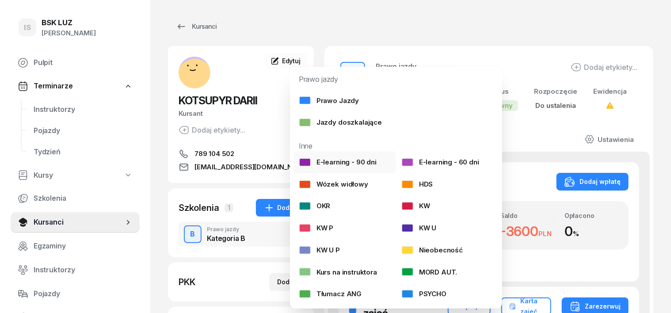
click at [346, 159] on div "E-learning - 90 dni" at bounding box center [338, 161] width 78 height 11
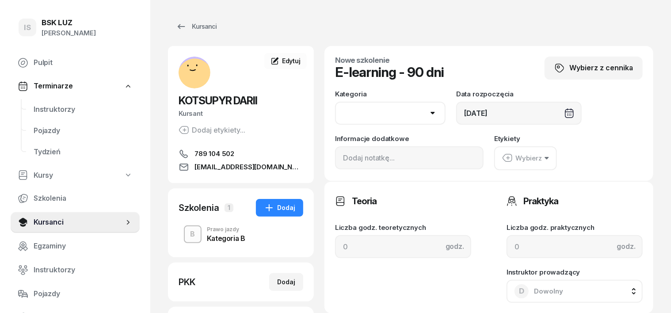
click at [415, 113] on select "AM A1 A2 A B1 B B+E C1 C1+E C C+E D1 D1+E D D+E T Tram C+CE C+D" at bounding box center [390, 113] width 110 height 23
select select "B"
click at [335, 102] on select "AM A1 A2 A B1 B B+E C1 C1+E C C+E D1 D1+E D D+E T Tram C+CE C+D" at bounding box center [390, 113] width 110 height 23
click at [544, 156] on button "Wybierz" at bounding box center [525, 158] width 63 height 24
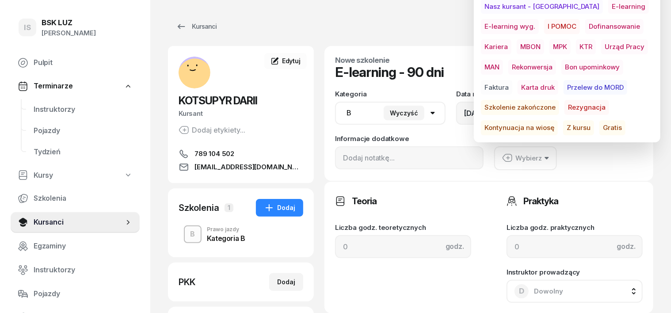
click at [599, 124] on span "Gratis" at bounding box center [612, 127] width 26 height 15
click at [608, 4] on span "E-learning" at bounding box center [628, 6] width 41 height 15
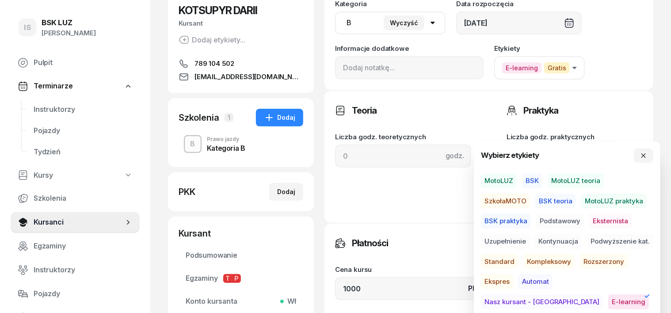
scroll to position [221, 0]
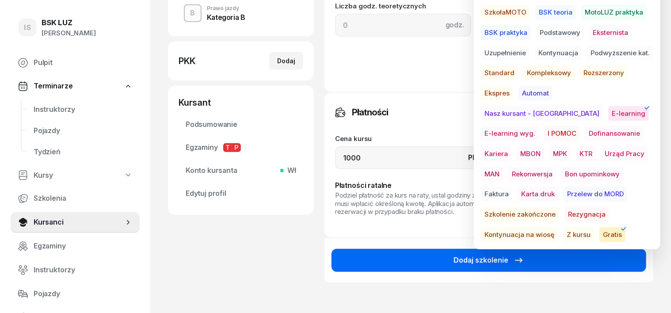
click at [504, 260] on div "Dodaj szkolenie" at bounding box center [488, 260] width 71 height 11
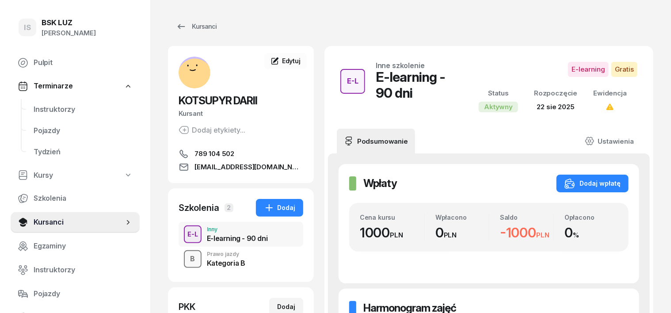
click at [187, 255] on div "B" at bounding box center [193, 258] width 12 height 15
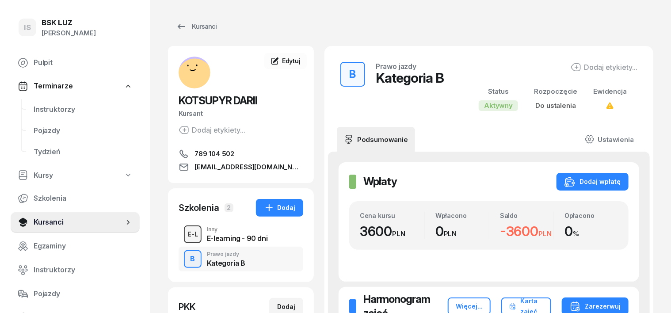
click at [184, 233] on div "E-L" at bounding box center [193, 233] width 18 height 11
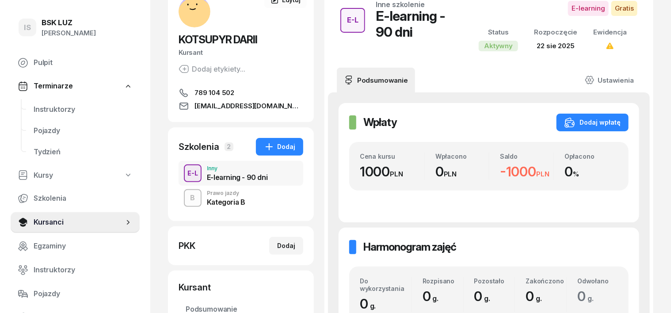
scroll to position [110, 0]
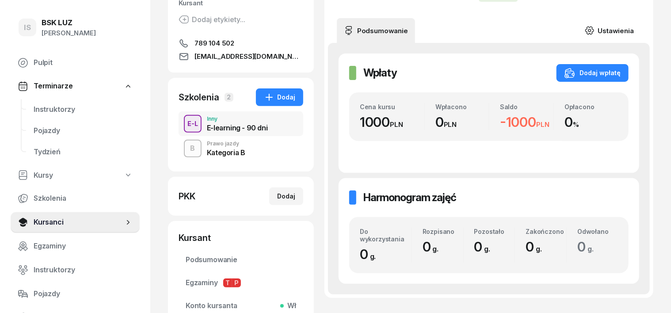
click at [635, 25] on link "Ustawienia" at bounding box center [608, 30] width 63 height 25
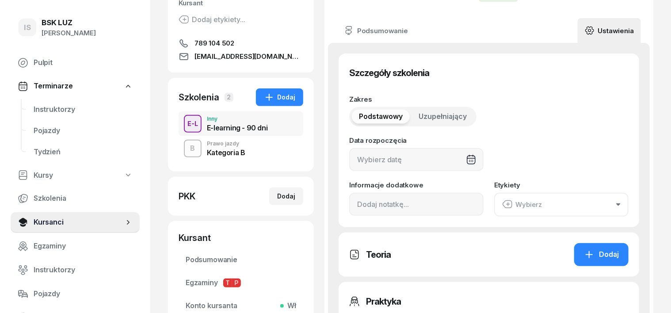
type input "22/08/2025"
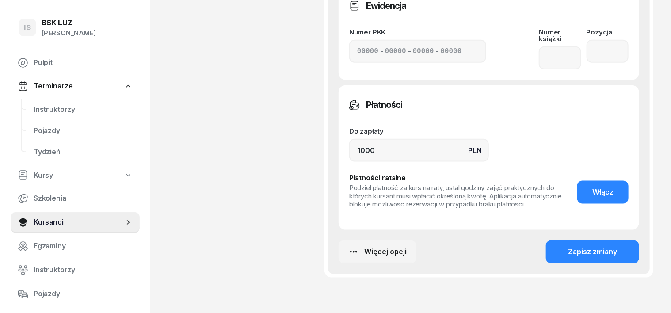
scroll to position [497, 0]
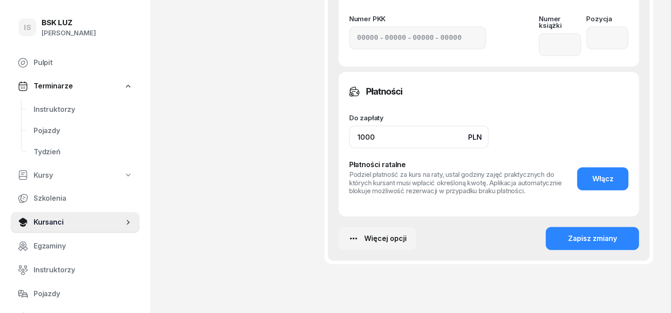
drag, startPoint x: 357, startPoint y: 128, endPoint x: 330, endPoint y: 135, distance: 28.4
click at [338, 135] on div "Płatności Do zapłaty PLN 1000 Płatności ratalne Podziel płatność za kurs na rat…" at bounding box center [488, 144] width 300 height 144
type input "0"
click at [617, 233] on div "Zapisz zmiany" at bounding box center [592, 238] width 49 height 11
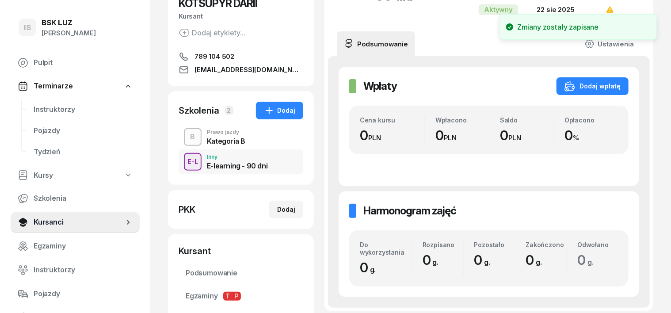
scroll to position [0, 0]
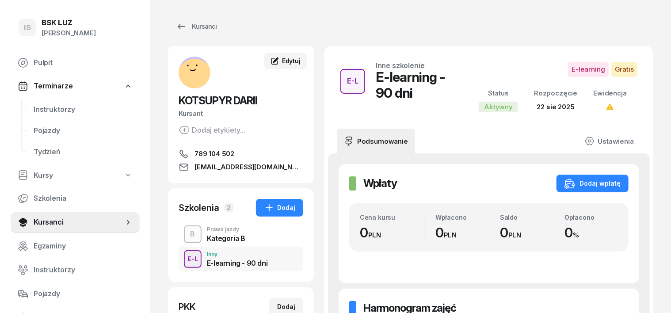
click at [282, 57] on span "Edytuj" at bounding box center [291, 61] width 19 height 8
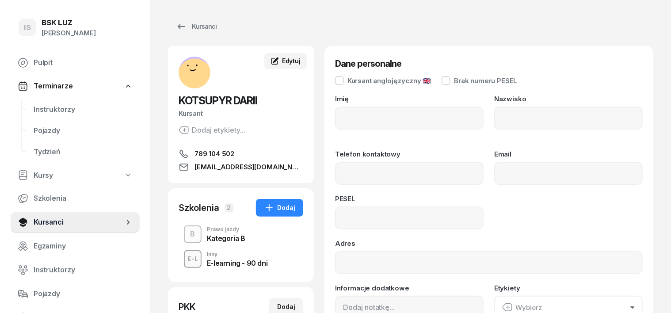
type input "DARII"
type input "KOTSUPYR"
type input "789104502"
type input "[EMAIL_ADDRESS][DOMAIN_NAME]"
type input "07280115398"
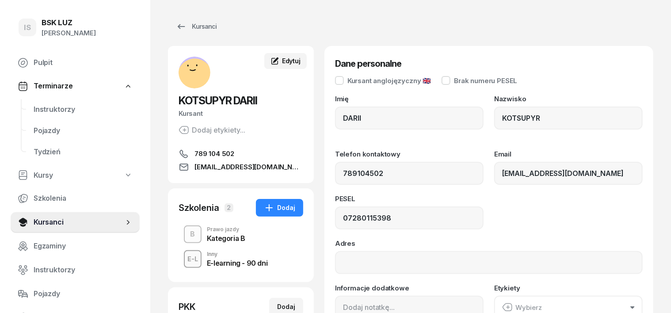
type input "789 104 502"
click at [346, 262] on input "Adres" at bounding box center [489, 262] width 308 height 23
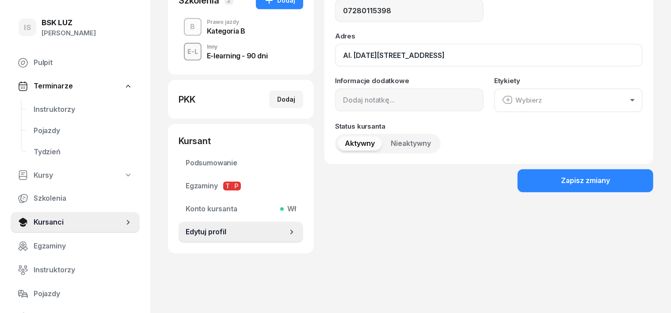
scroll to position [208, 0]
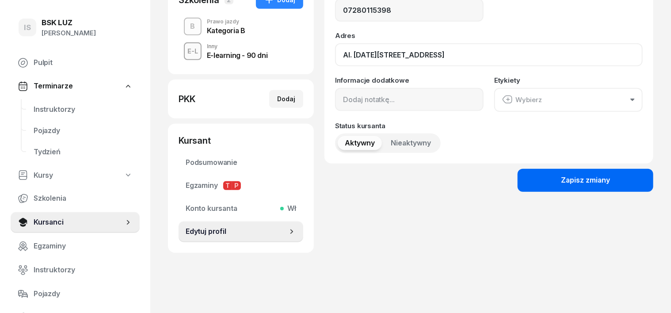
type input "Al. [DATE][STREET_ADDRESS]"
click at [610, 181] on div "Zapisz zmiany" at bounding box center [585, 180] width 49 height 11
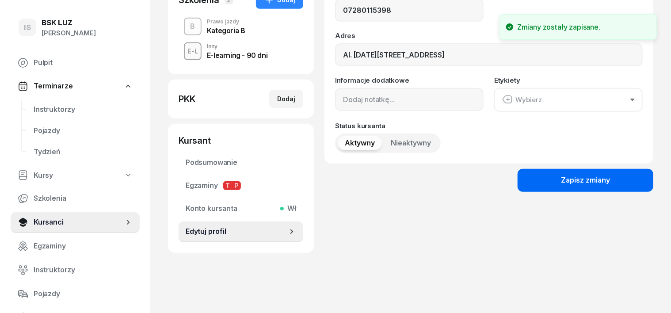
click at [610, 179] on div "Zapisz zmiany" at bounding box center [585, 180] width 49 height 11
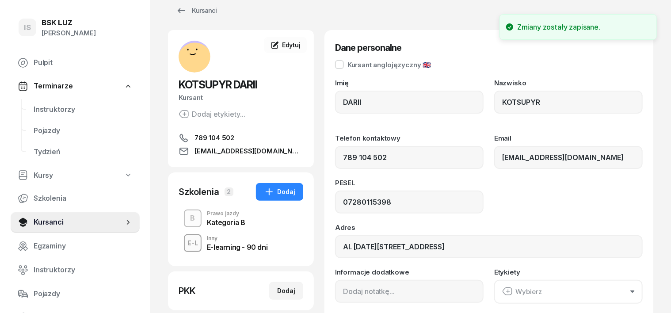
scroll to position [0, 0]
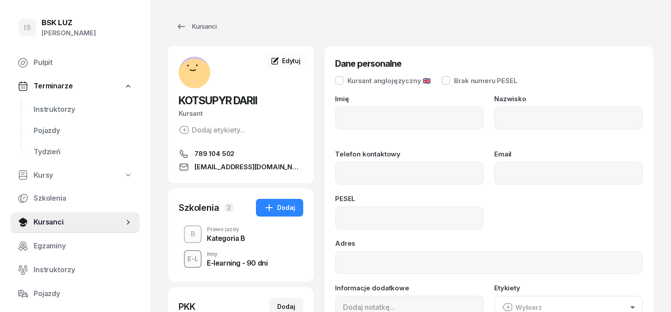
type input "DARII"
type input "KOTSUPYR"
type input "789104502"
type input "[EMAIL_ADDRESS][DOMAIN_NAME]"
type input "07280115398"
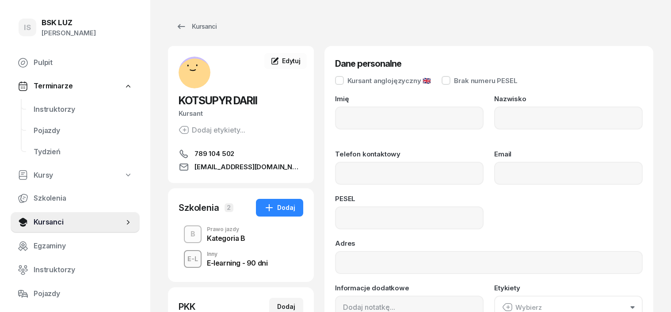
type input "Al. [DATE][STREET_ADDRESS]"
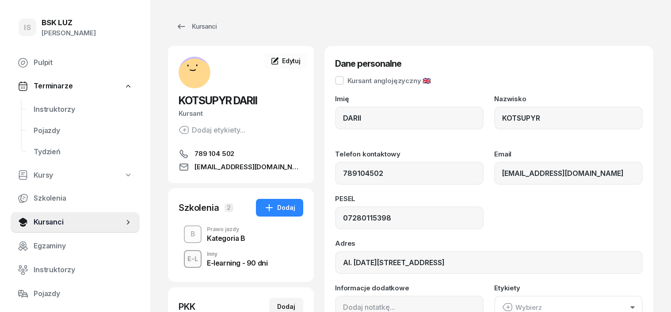
type input "789 104 502"
click at [190, 27] on div "Kursanci" at bounding box center [196, 26] width 41 height 11
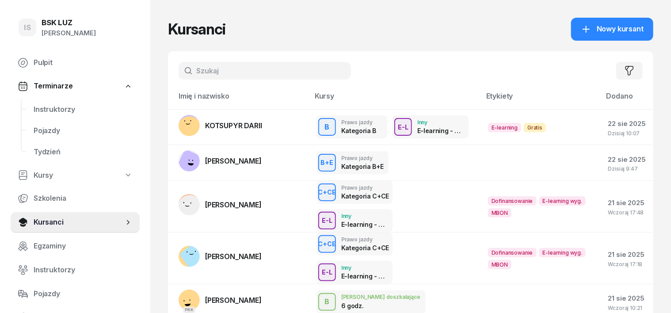
click at [184, 77] on input "text" at bounding box center [265, 71] width 172 height 18
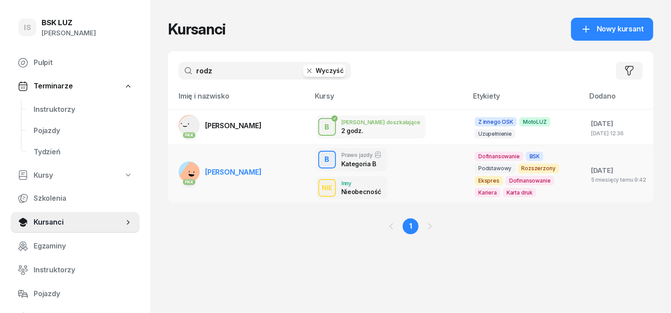
type input "rodz"
click at [179, 176] on div "PKK" at bounding box center [189, 180] width 21 height 11
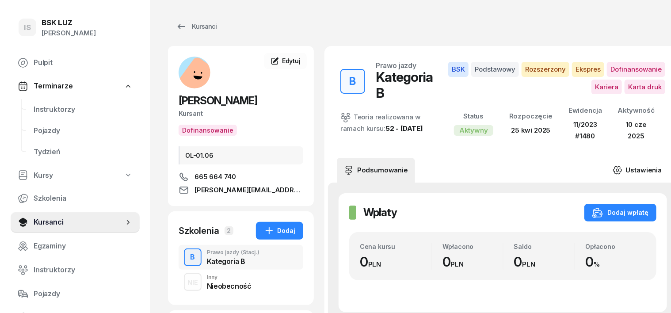
click at [613, 166] on icon at bounding box center [617, 170] width 8 height 8
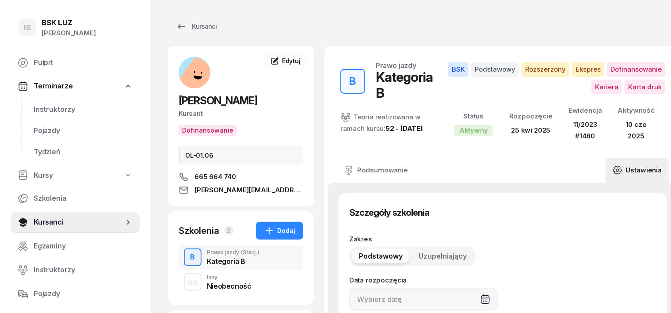
type input "[DATE]"
type input "38"
type input "11/2023"
type input "1480"
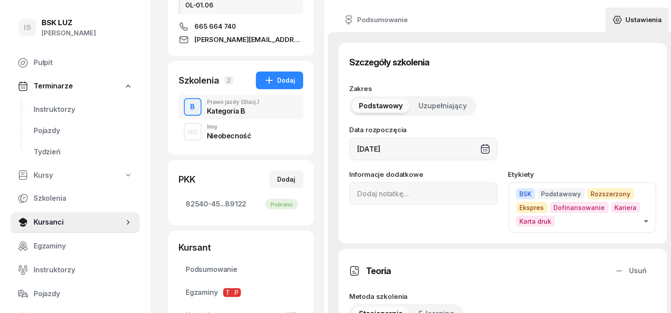
scroll to position [166, 0]
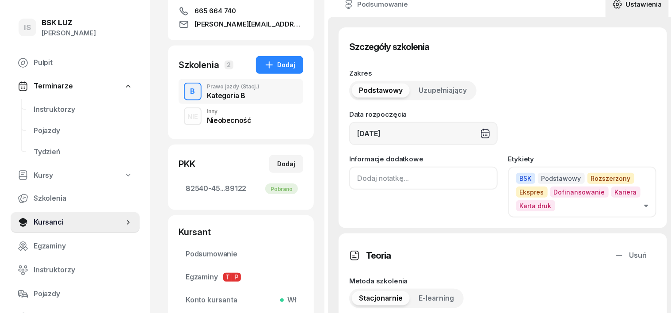
click at [349, 180] on input at bounding box center [423, 178] width 148 height 23
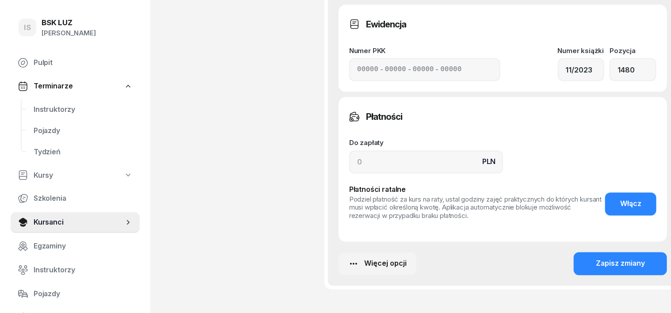
scroll to position [718, 0]
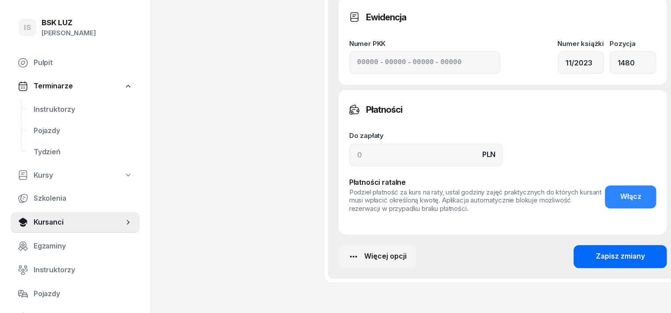
type input "zasw. nr 287/2025"
click at [581, 261] on button "Zapisz zmiany" at bounding box center [620, 256] width 93 height 23
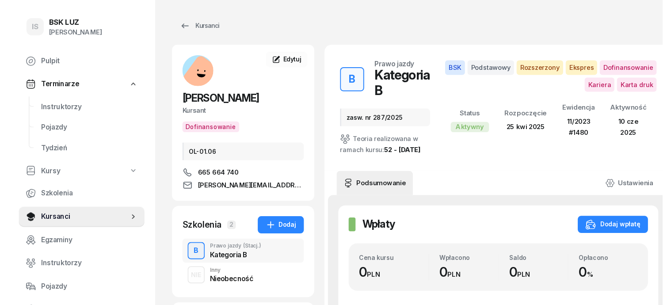
scroll to position [0, 0]
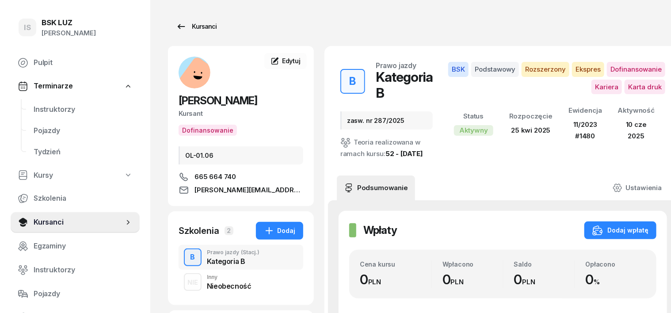
click at [194, 27] on div "Kursanci" at bounding box center [196, 26] width 41 height 11
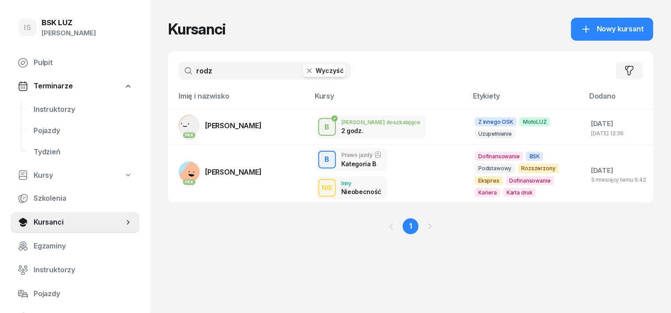
click at [307, 72] on icon "button" at bounding box center [309, 70] width 4 height 4
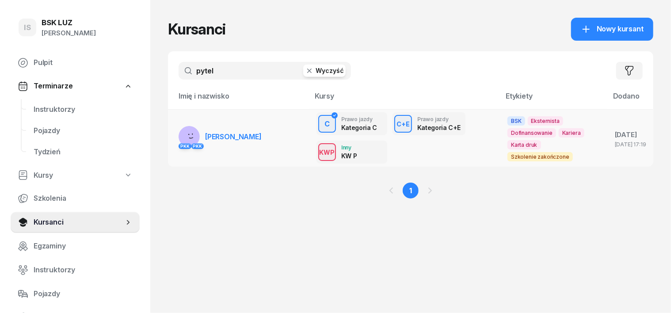
type input "pytel"
click at [172, 134] on rect at bounding box center [189, 135] width 34 height 34
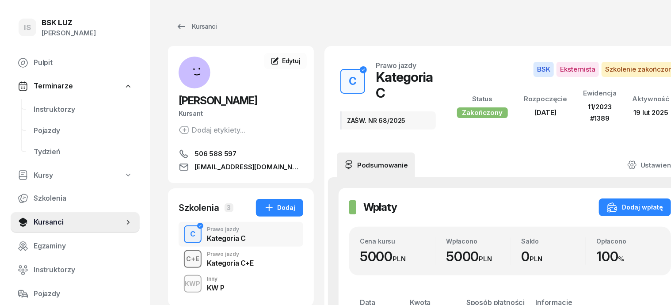
click at [182, 262] on div "C+E" at bounding box center [192, 258] width 20 height 11
